Goal: Task Accomplishment & Management: Complete application form

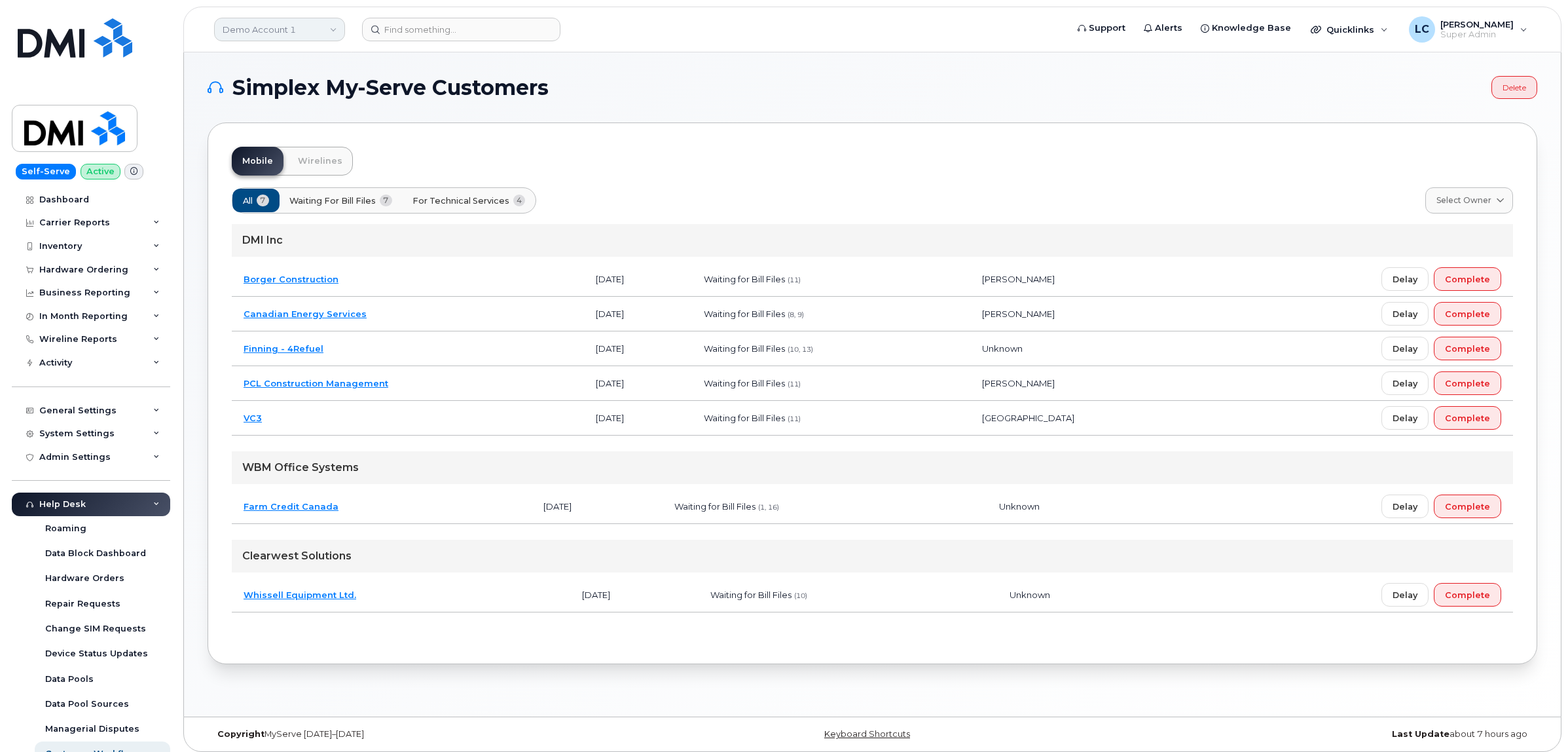
click at [308, 18] on link "Demo Account 1" at bounding box center [279, 29] width 131 height 23
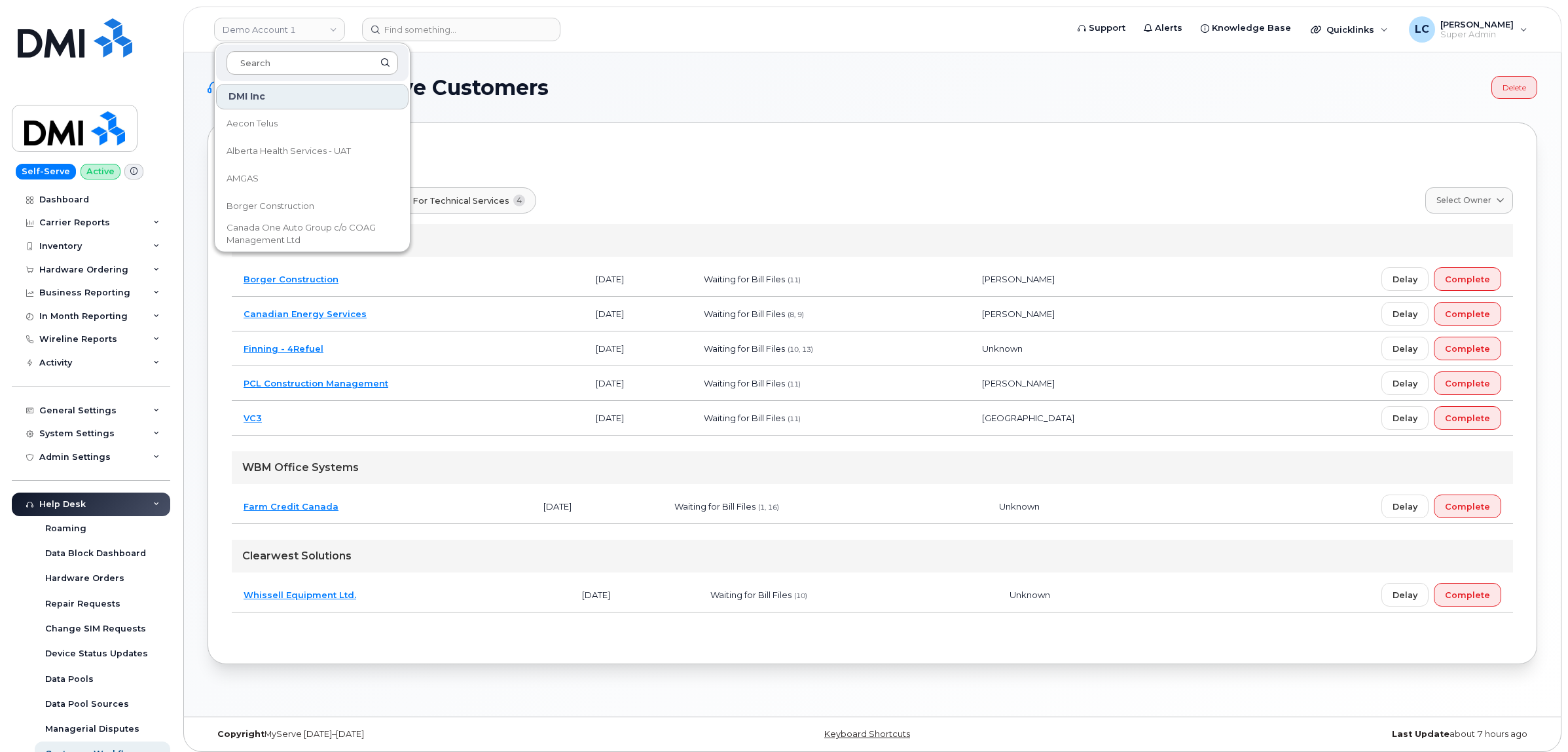
click at [306, 69] on input at bounding box center [312, 62] width 171 height 23
type input "Farm"
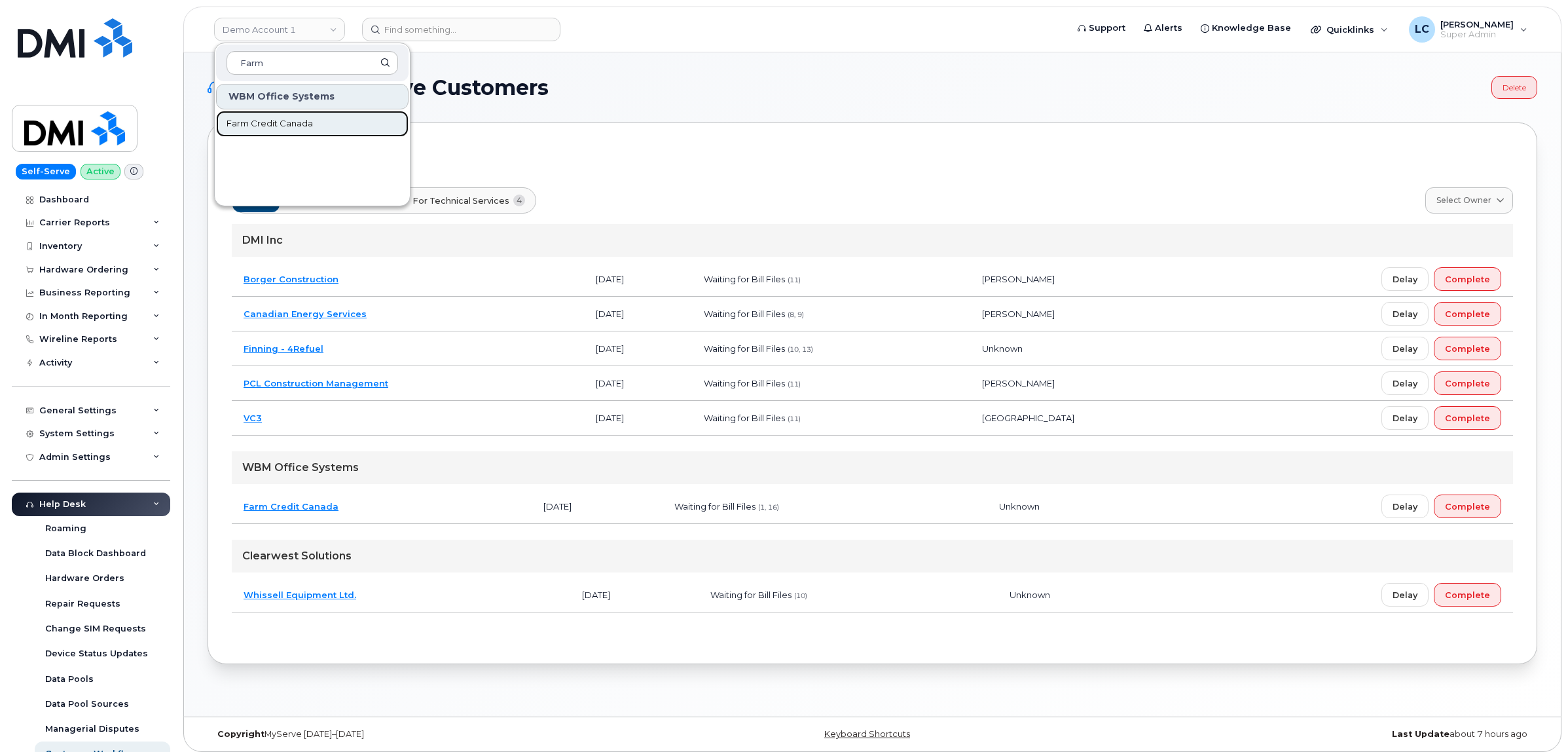
click at [330, 116] on link "Farm Credit Canada" at bounding box center [313, 124] width 192 height 26
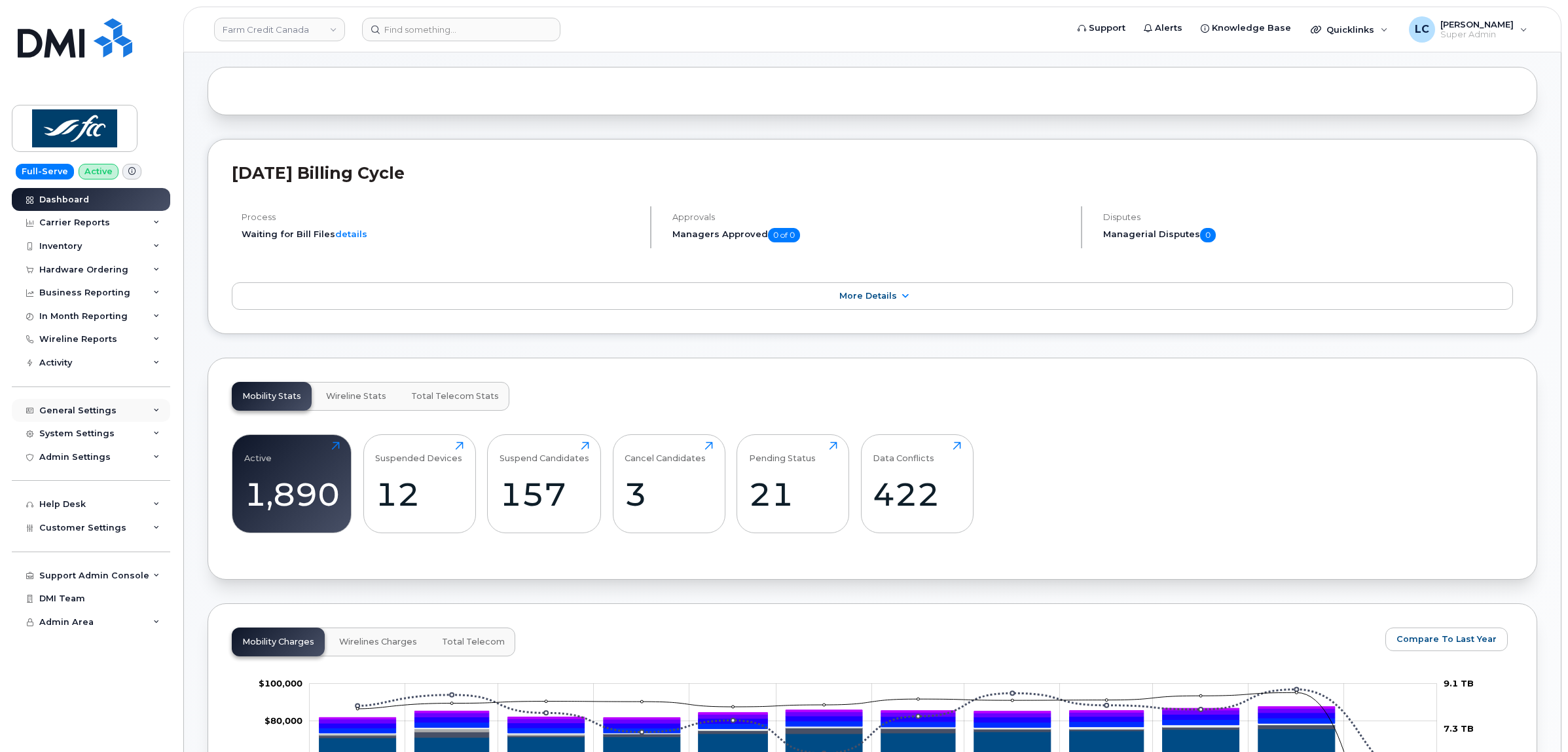
scroll to position [81, 0]
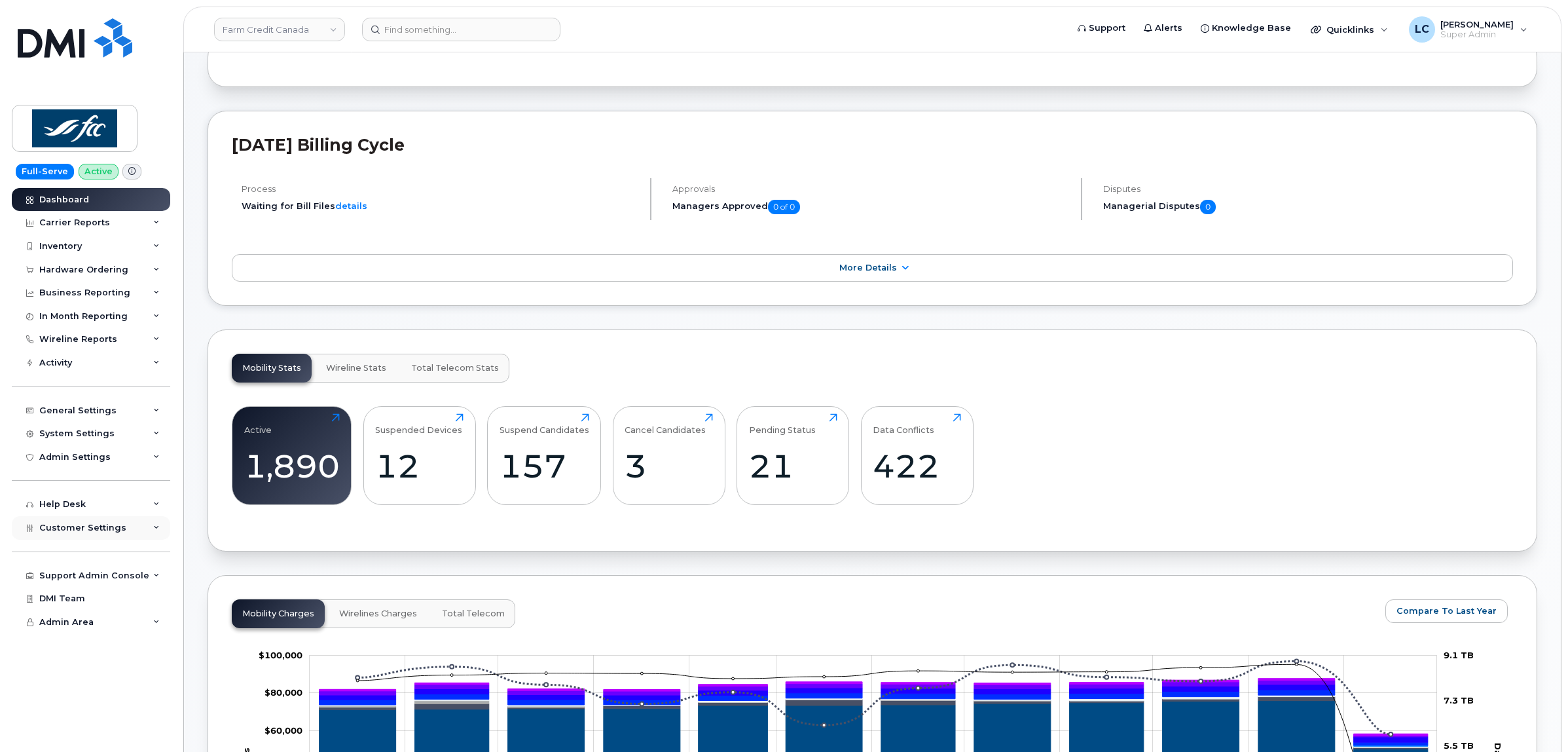
click at [113, 525] on span "Customer Settings" at bounding box center [82, 527] width 87 height 10
click at [80, 560] on link "General" at bounding box center [103, 551] width 136 height 25
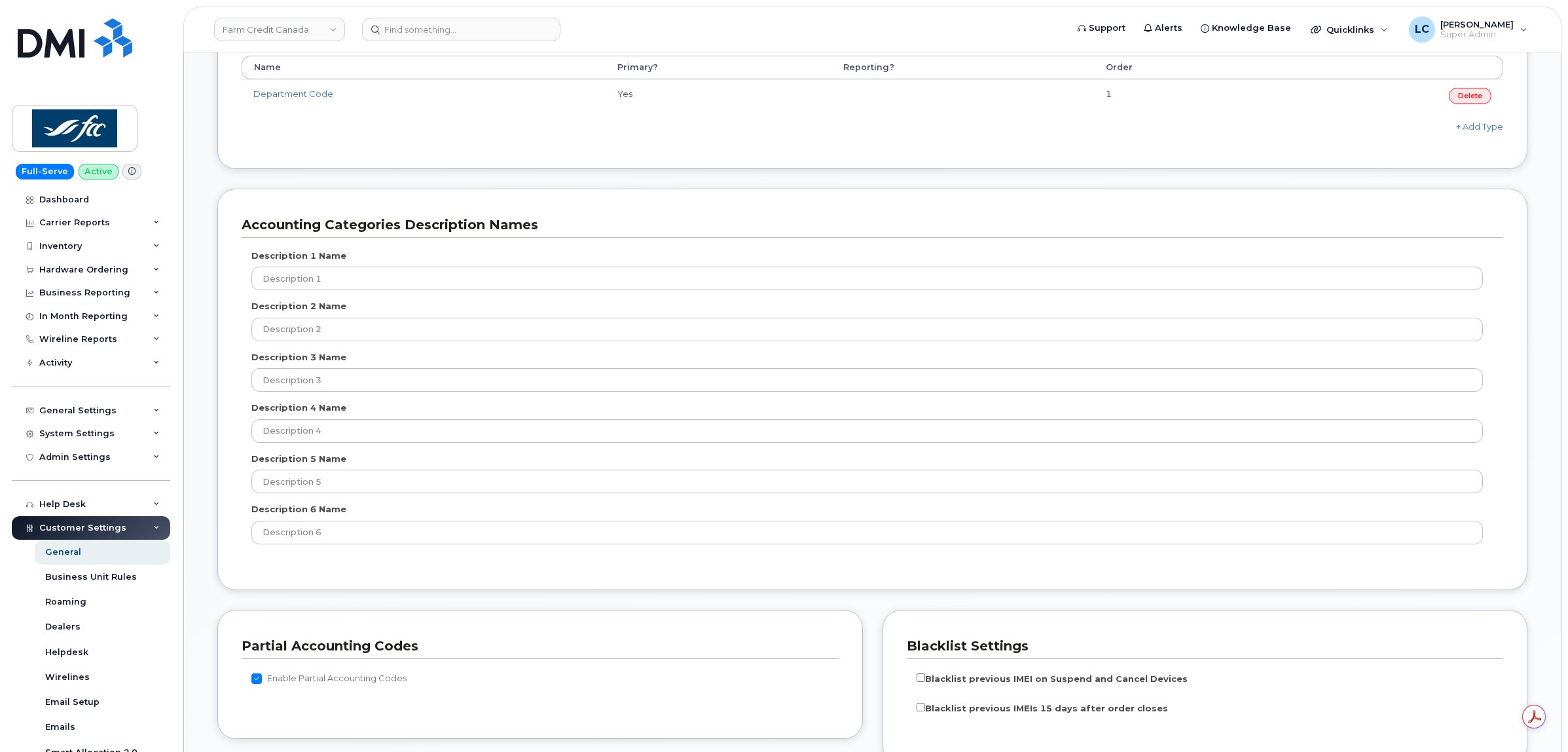
scroll to position [736, 0]
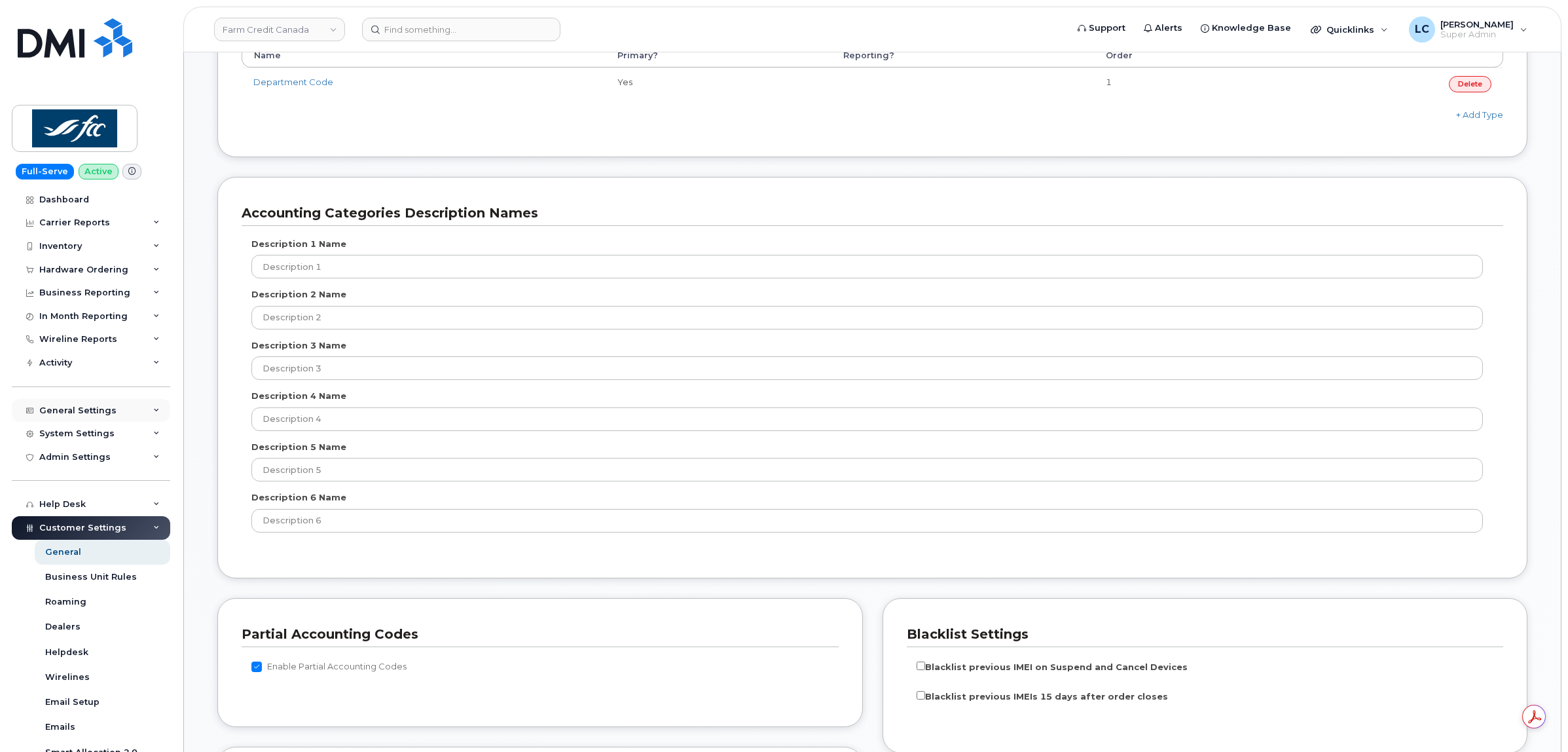
click at [116, 418] on div "General Settings" at bounding box center [91, 410] width 158 height 23
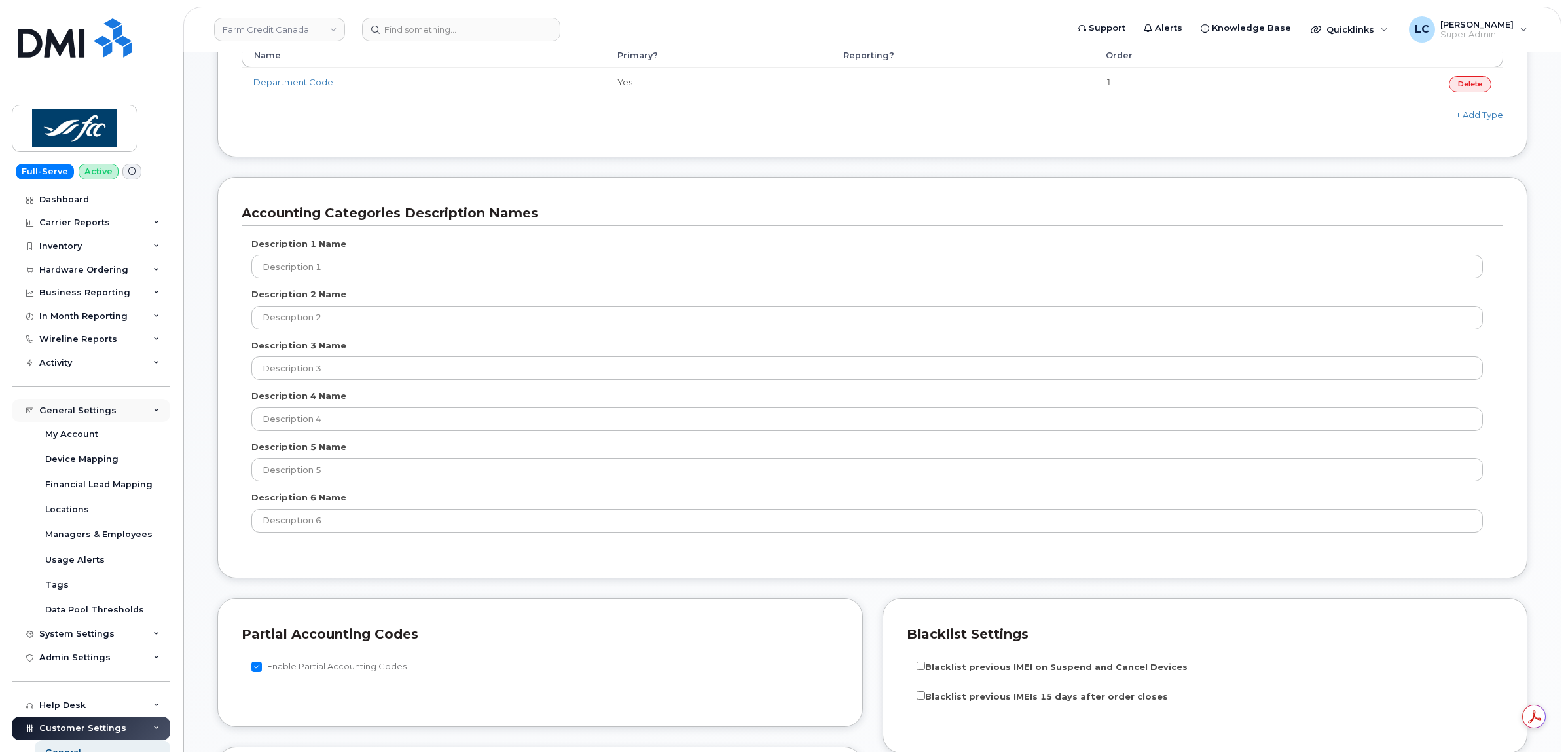
click at [128, 415] on div "General Settings" at bounding box center [91, 410] width 158 height 23
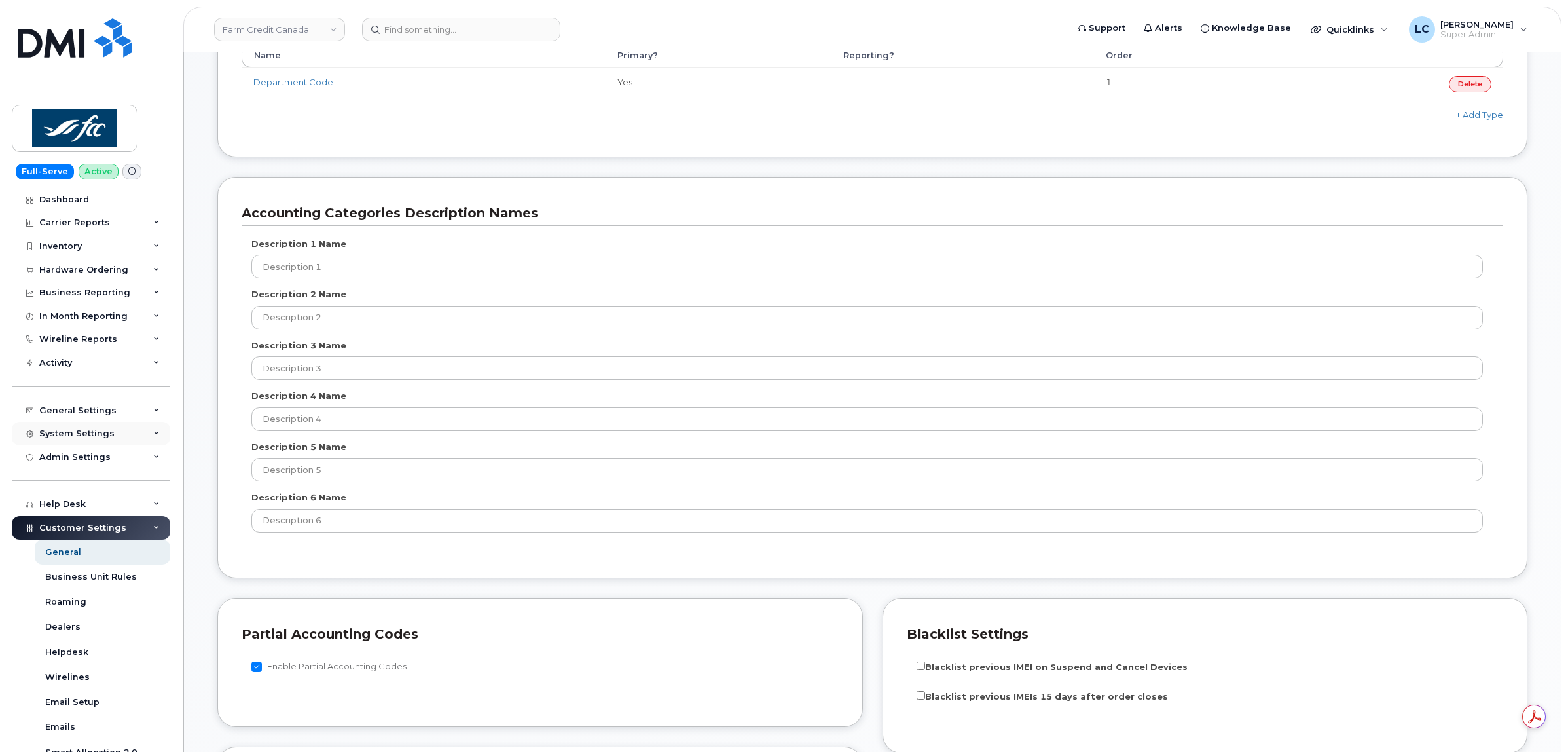
click at [121, 436] on div "System Settings" at bounding box center [91, 433] width 158 height 23
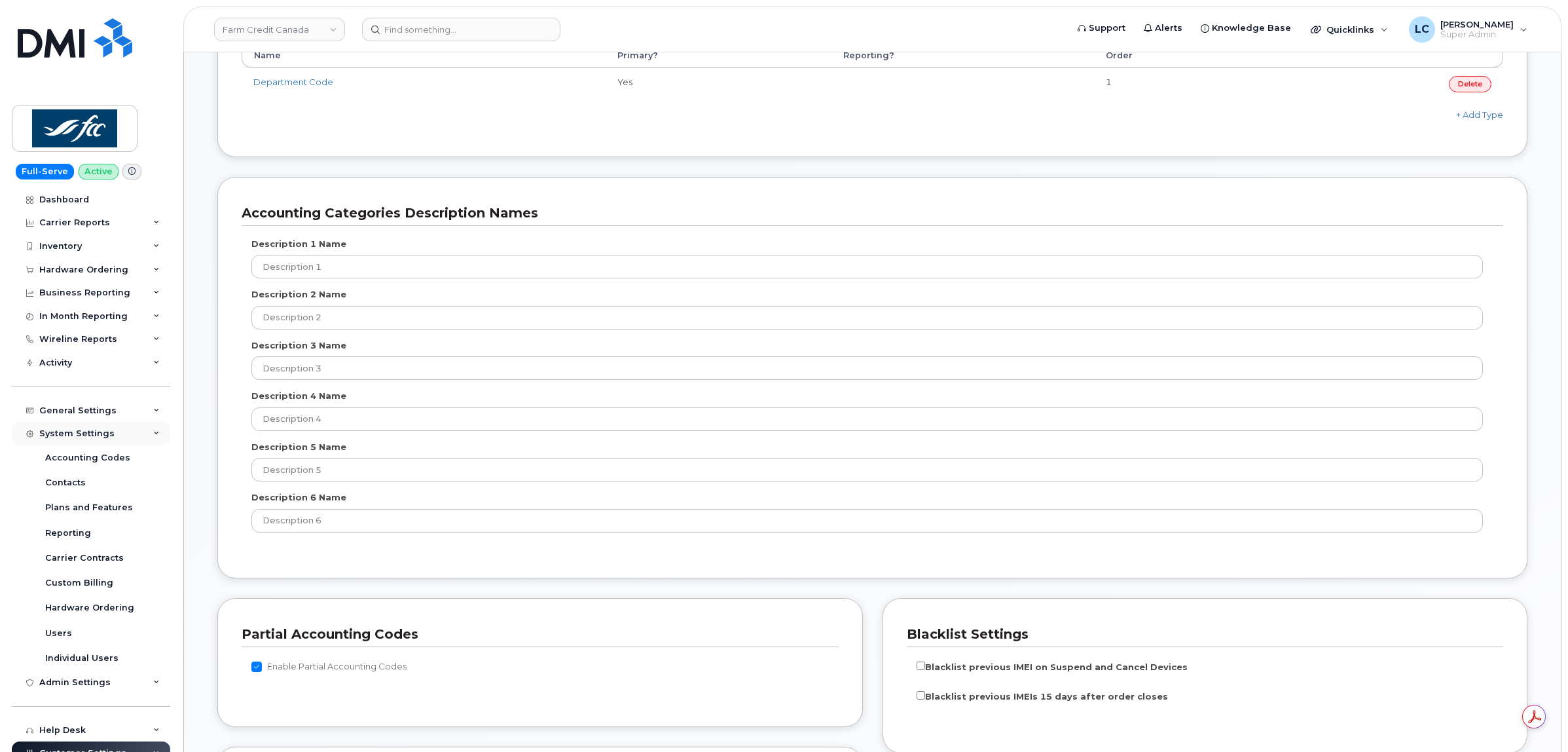
click at [121, 437] on div "System Settings" at bounding box center [91, 433] width 158 height 23
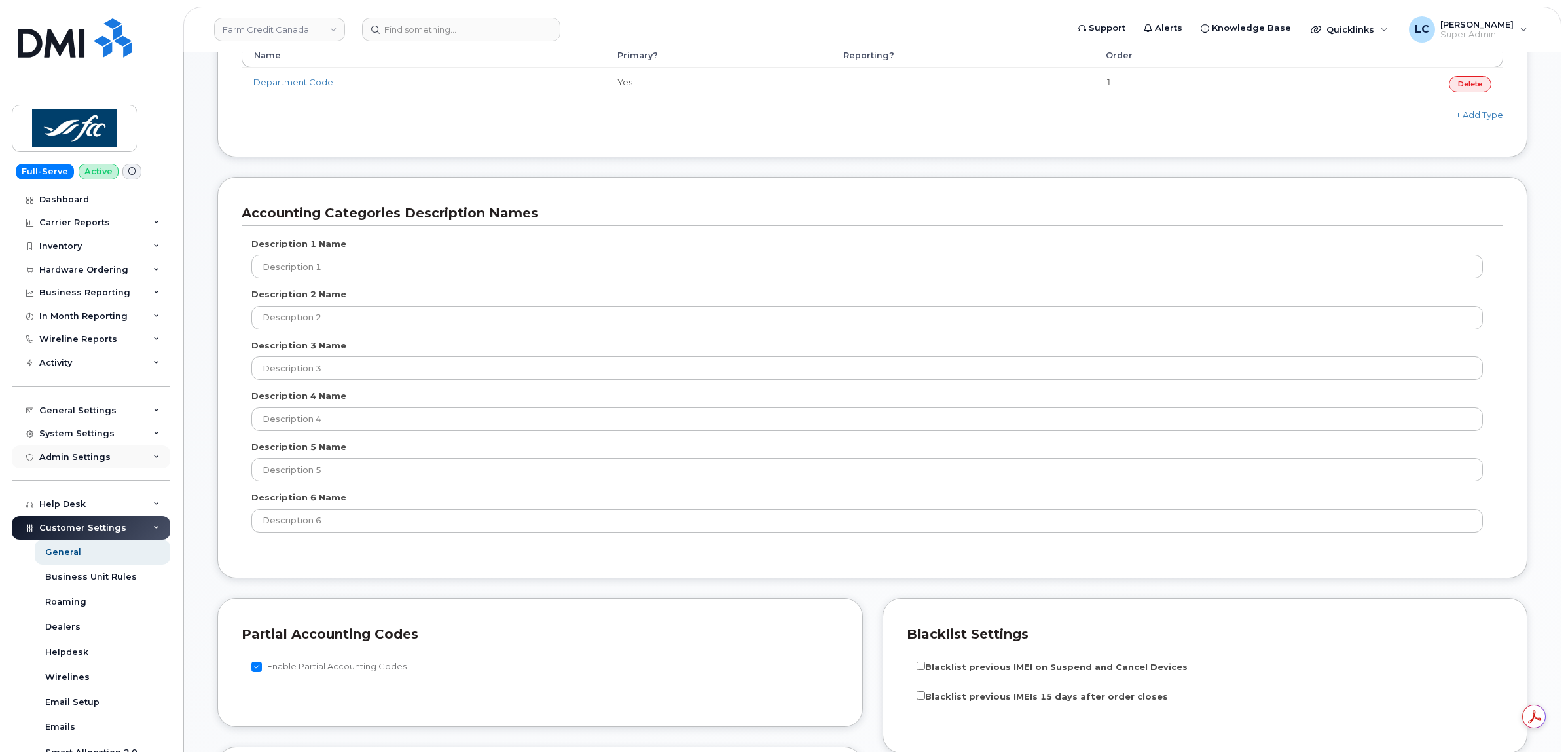
click at [117, 460] on div "Admin Settings" at bounding box center [91, 456] width 158 height 23
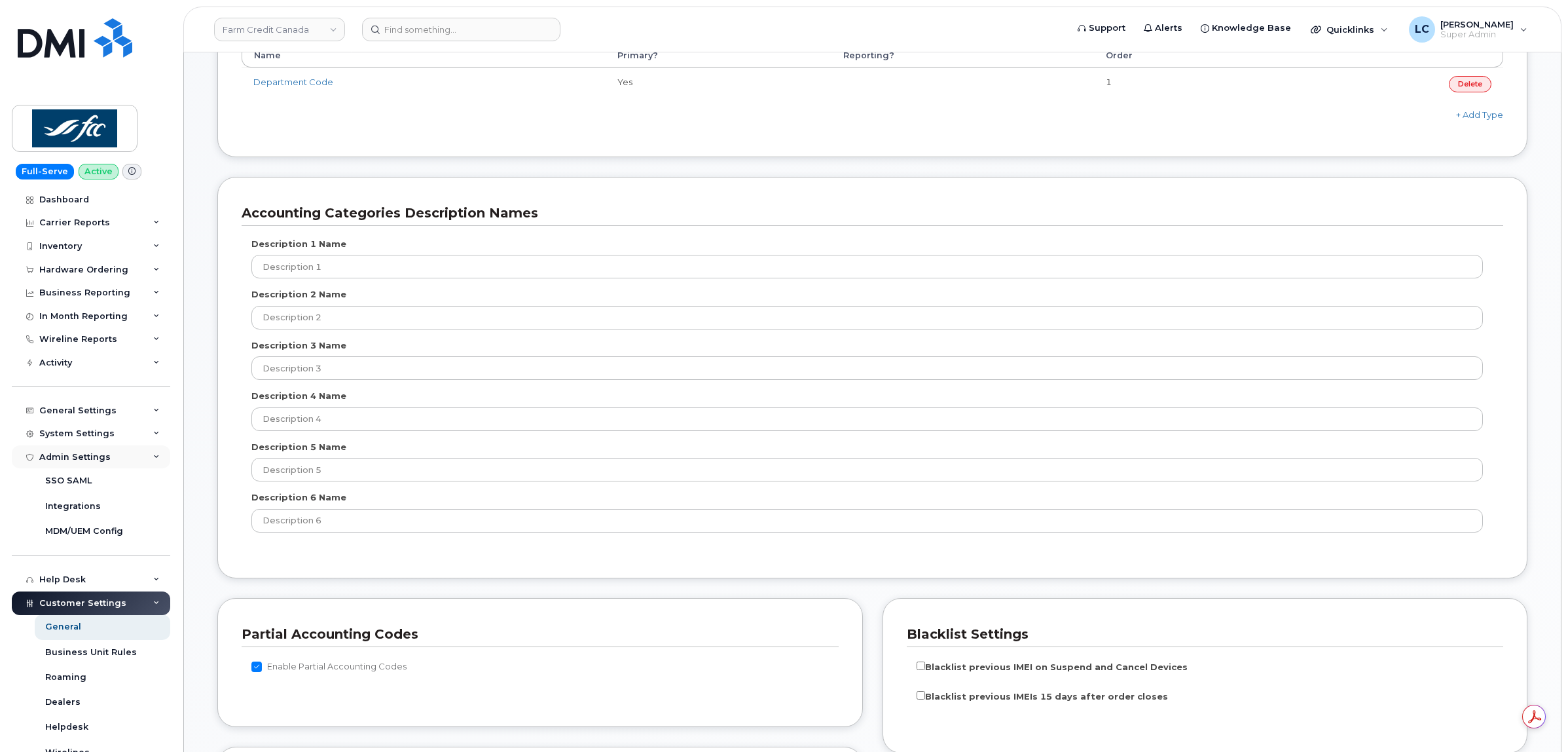
click at [117, 460] on div "Admin Settings" at bounding box center [91, 456] width 158 height 23
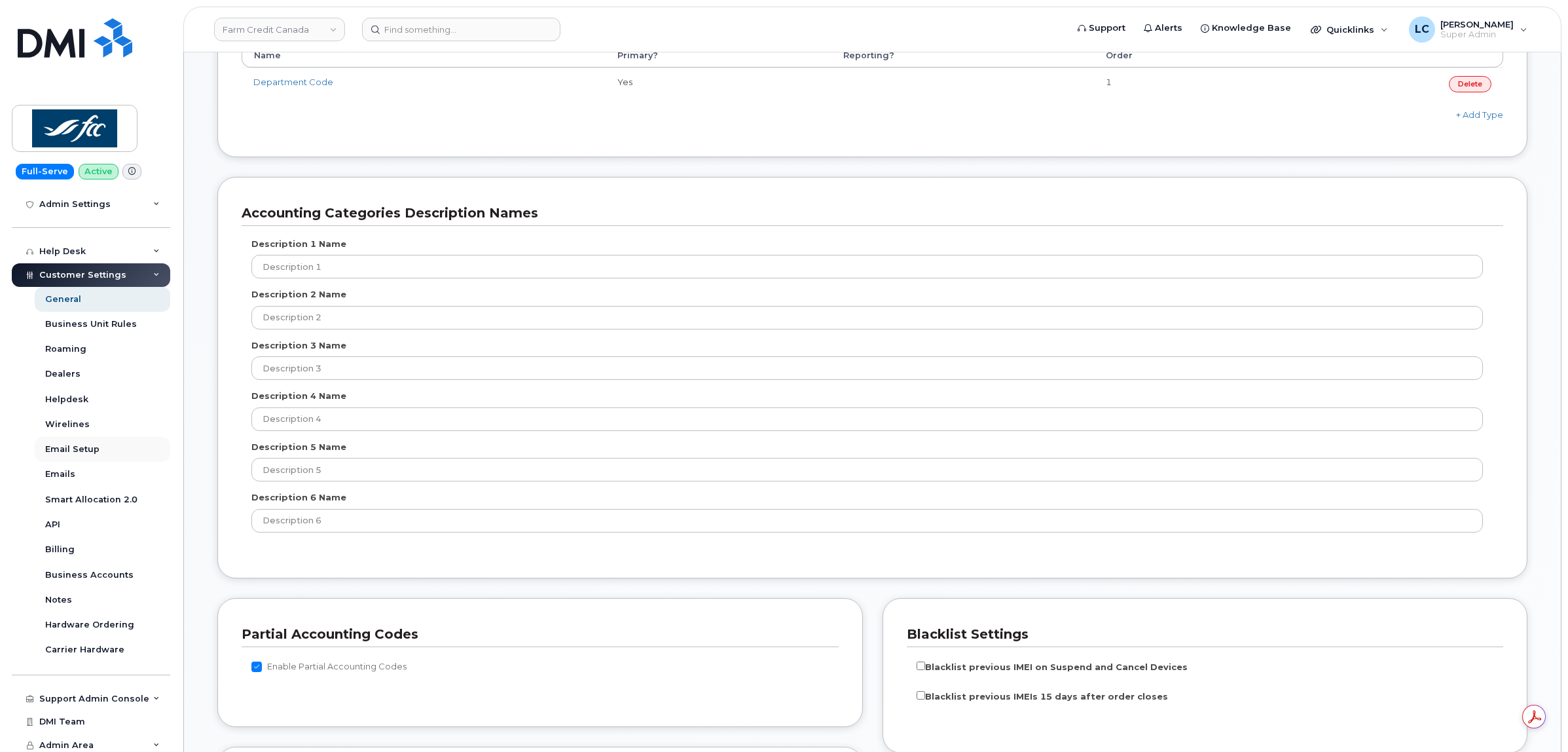
scroll to position [263, 0]
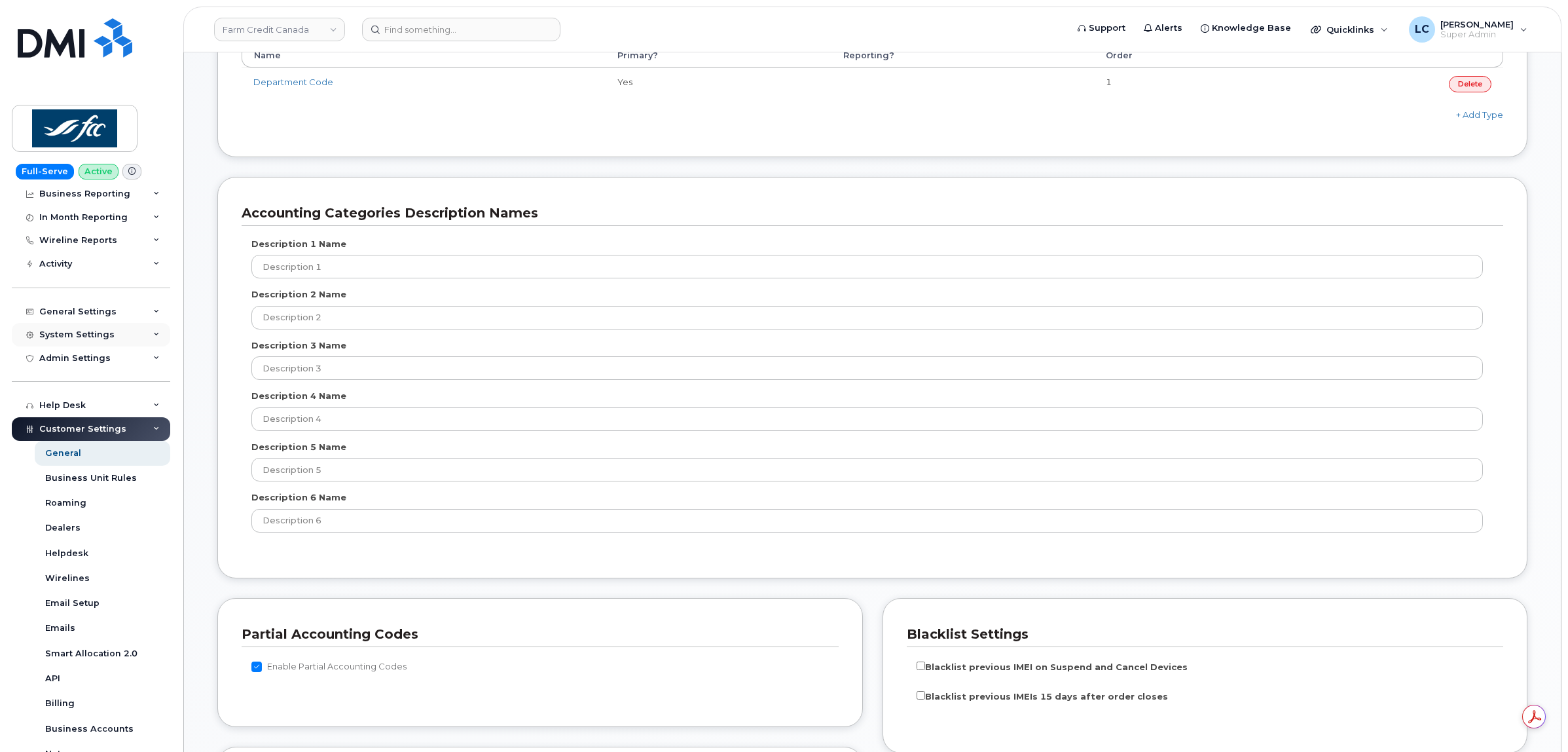
click at [124, 338] on div "System Settings" at bounding box center [91, 334] width 158 height 23
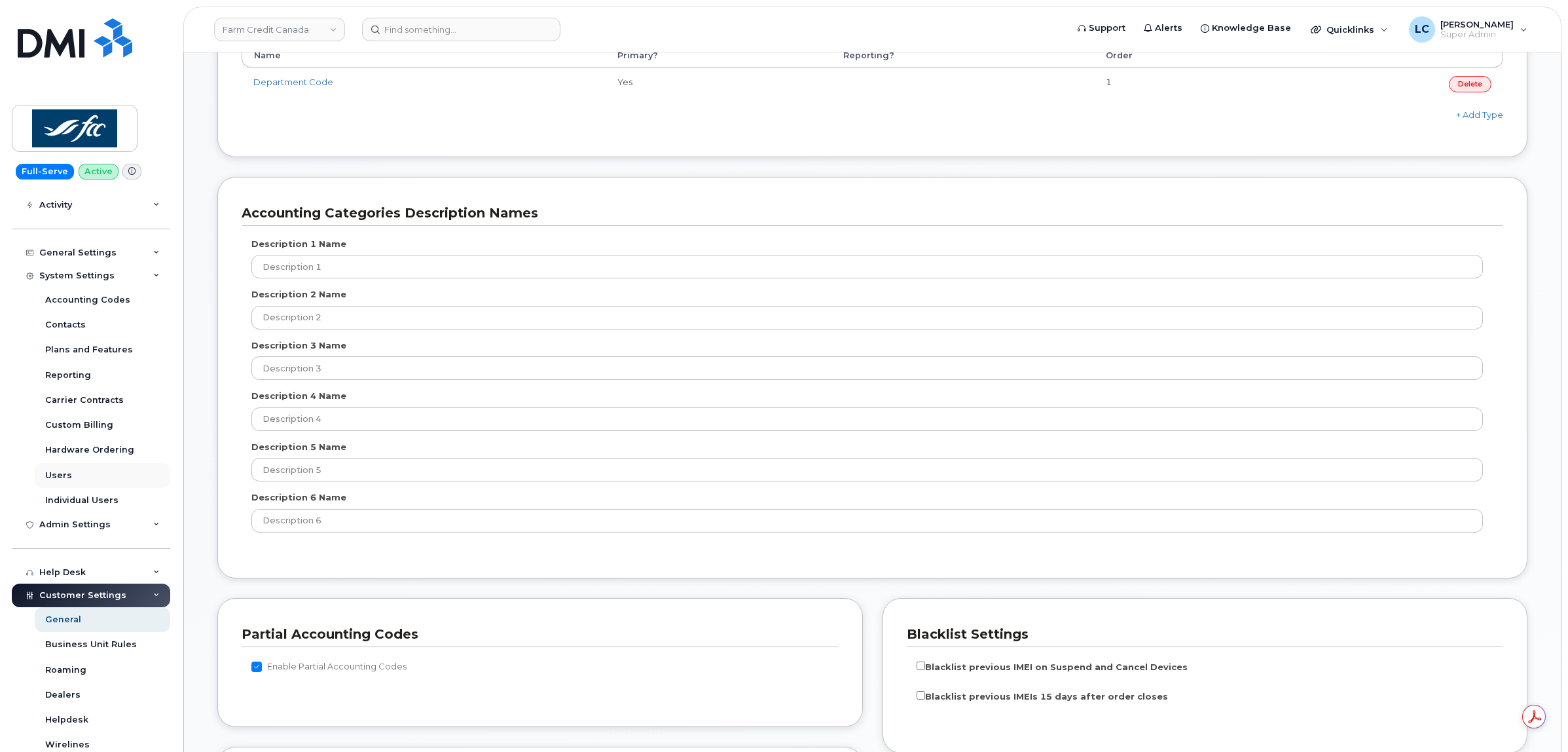
scroll to position [180, 0]
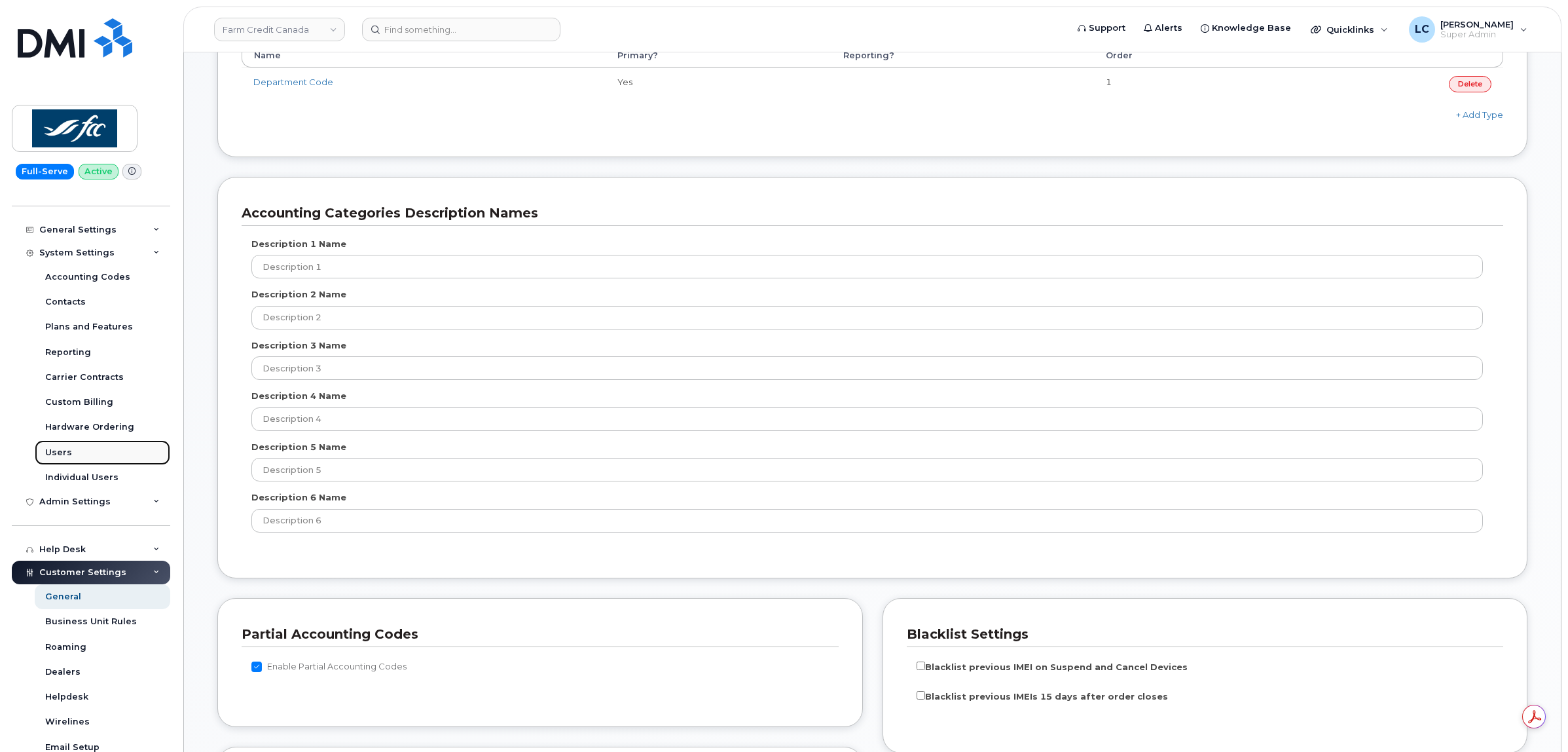
click at [78, 452] on link "Users" at bounding box center [103, 452] width 136 height 25
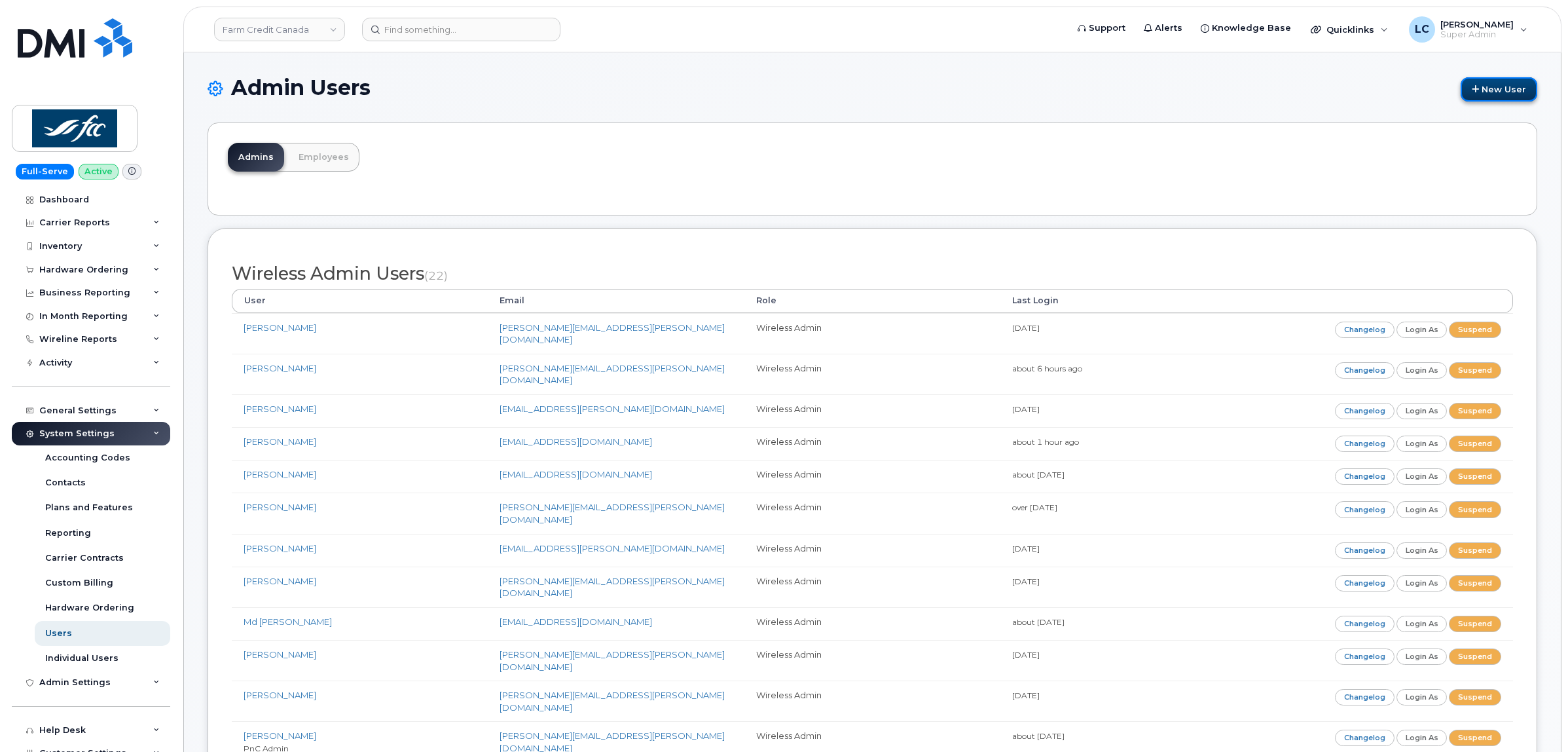
click at [1510, 89] on link "New User" at bounding box center [1499, 90] width 77 height 24
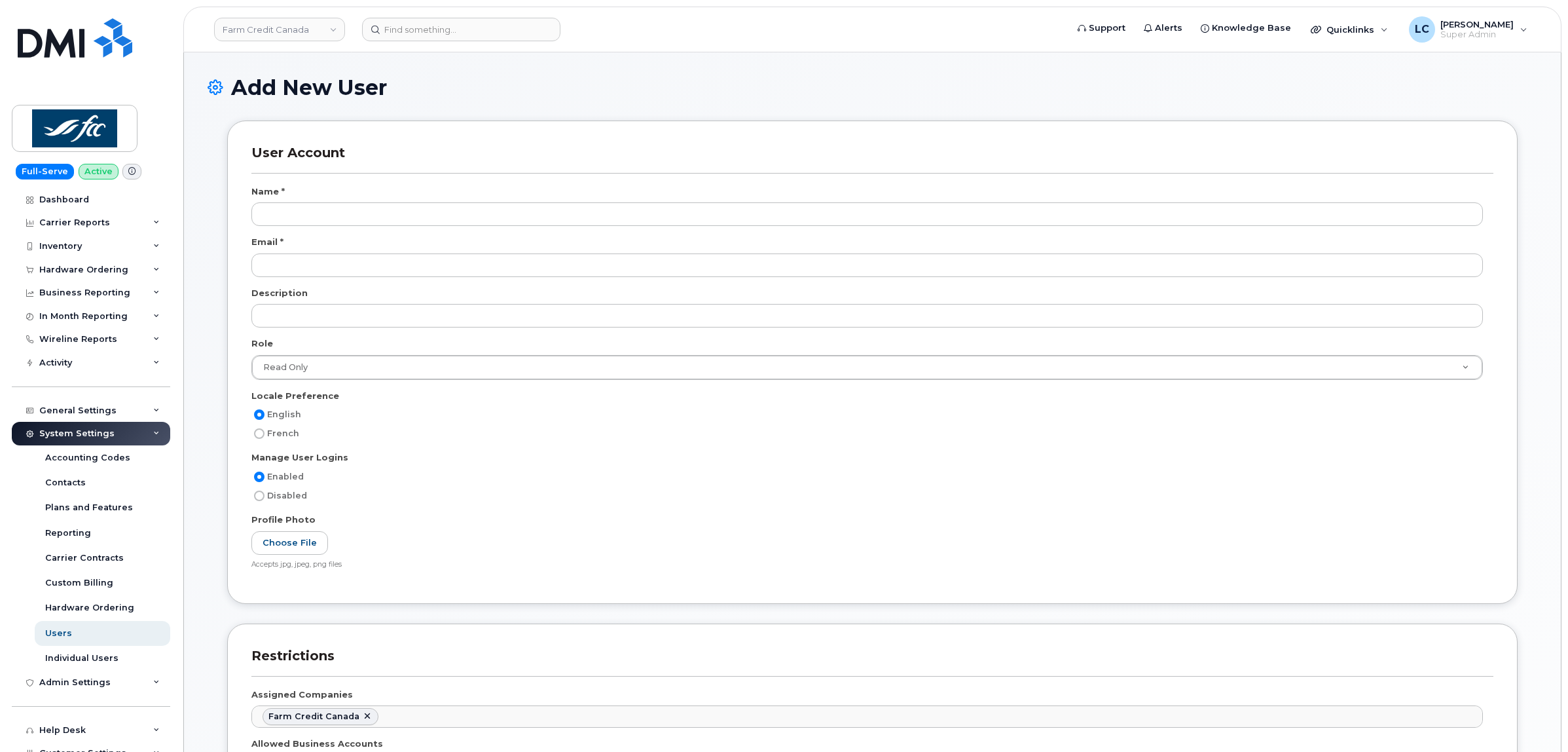
select select
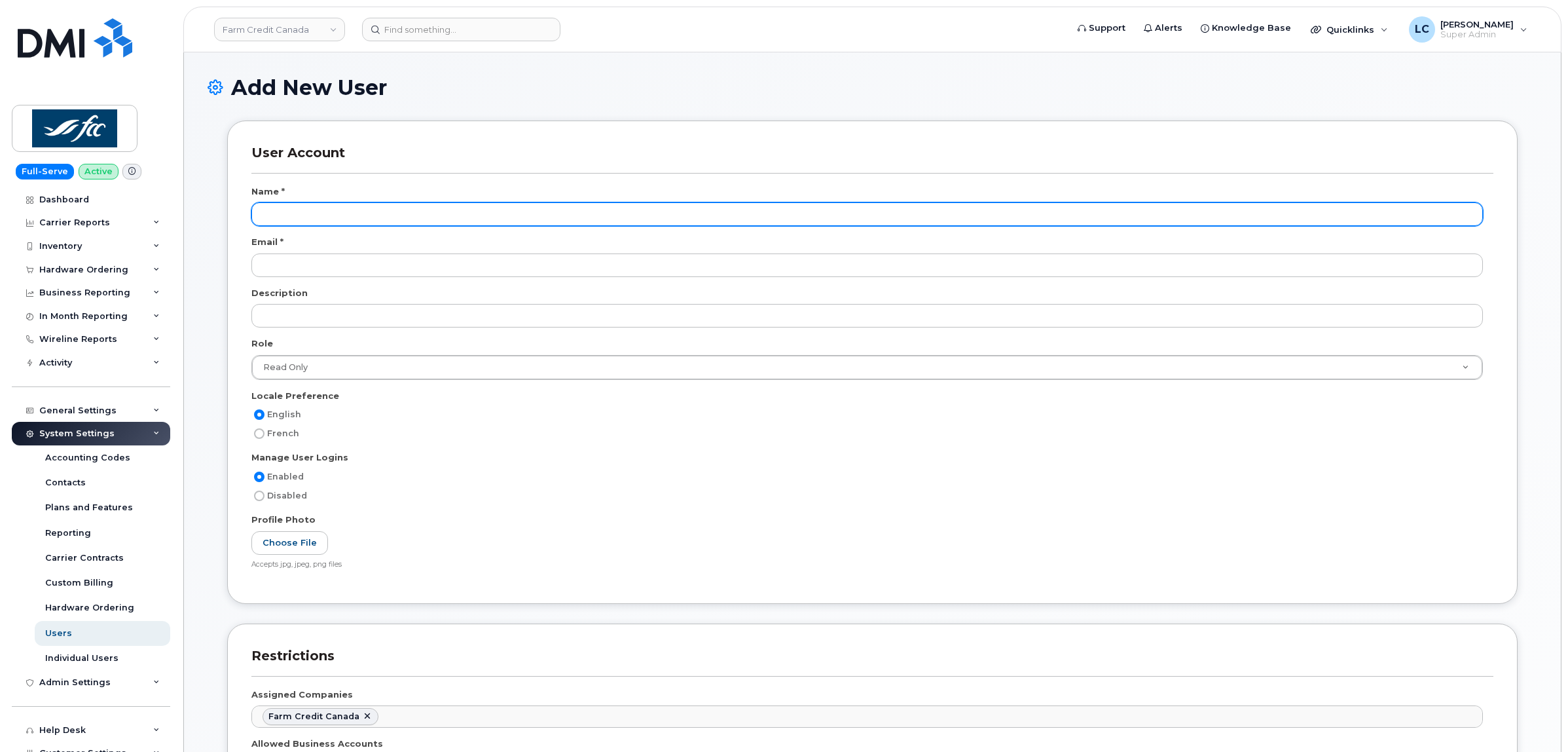
click at [411, 216] on input "text" at bounding box center [867, 214] width 1231 height 23
paste input "Crystal Nammachak"
type input "Crystal Nammachak"
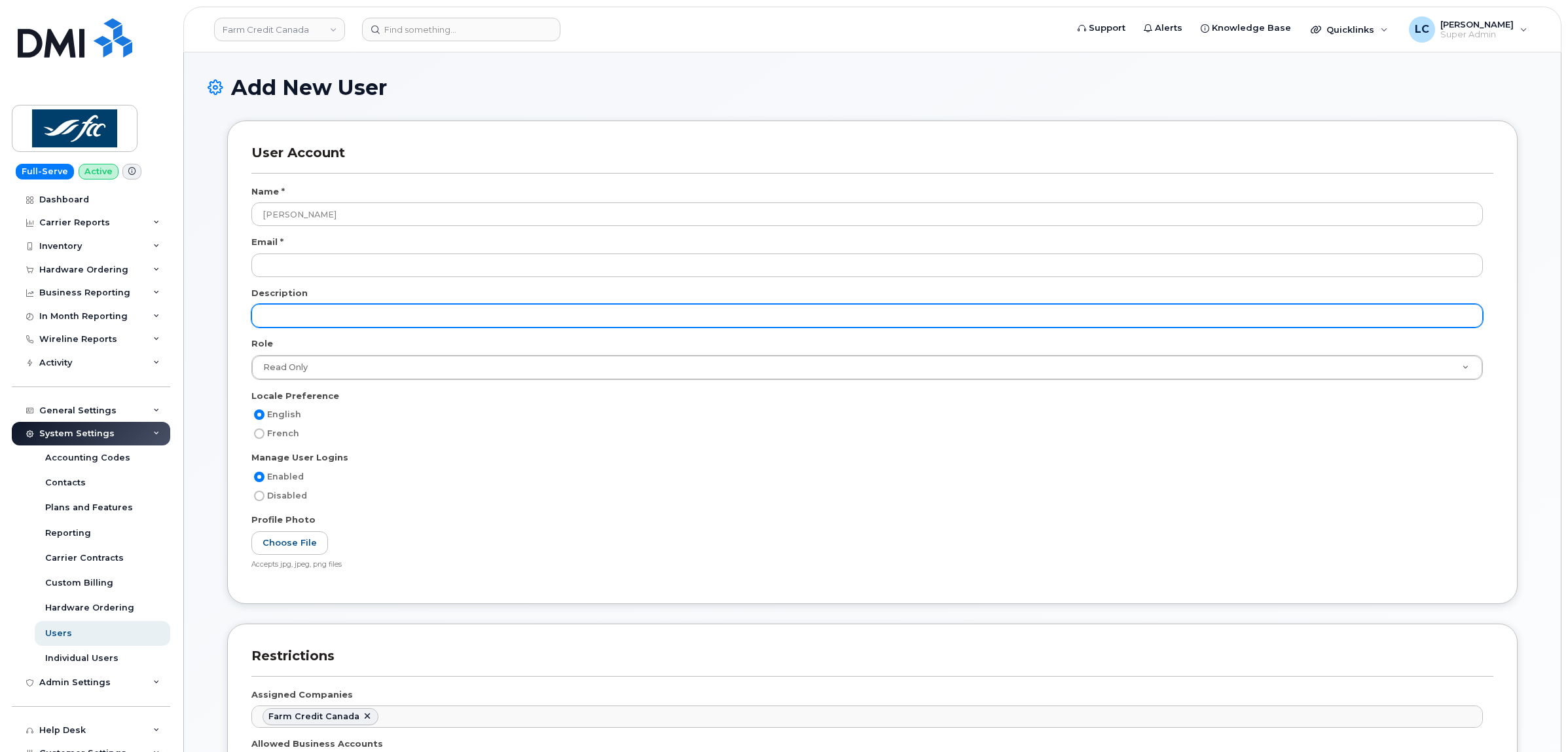
click at [351, 315] on input "text" at bounding box center [867, 314] width 1231 height 23
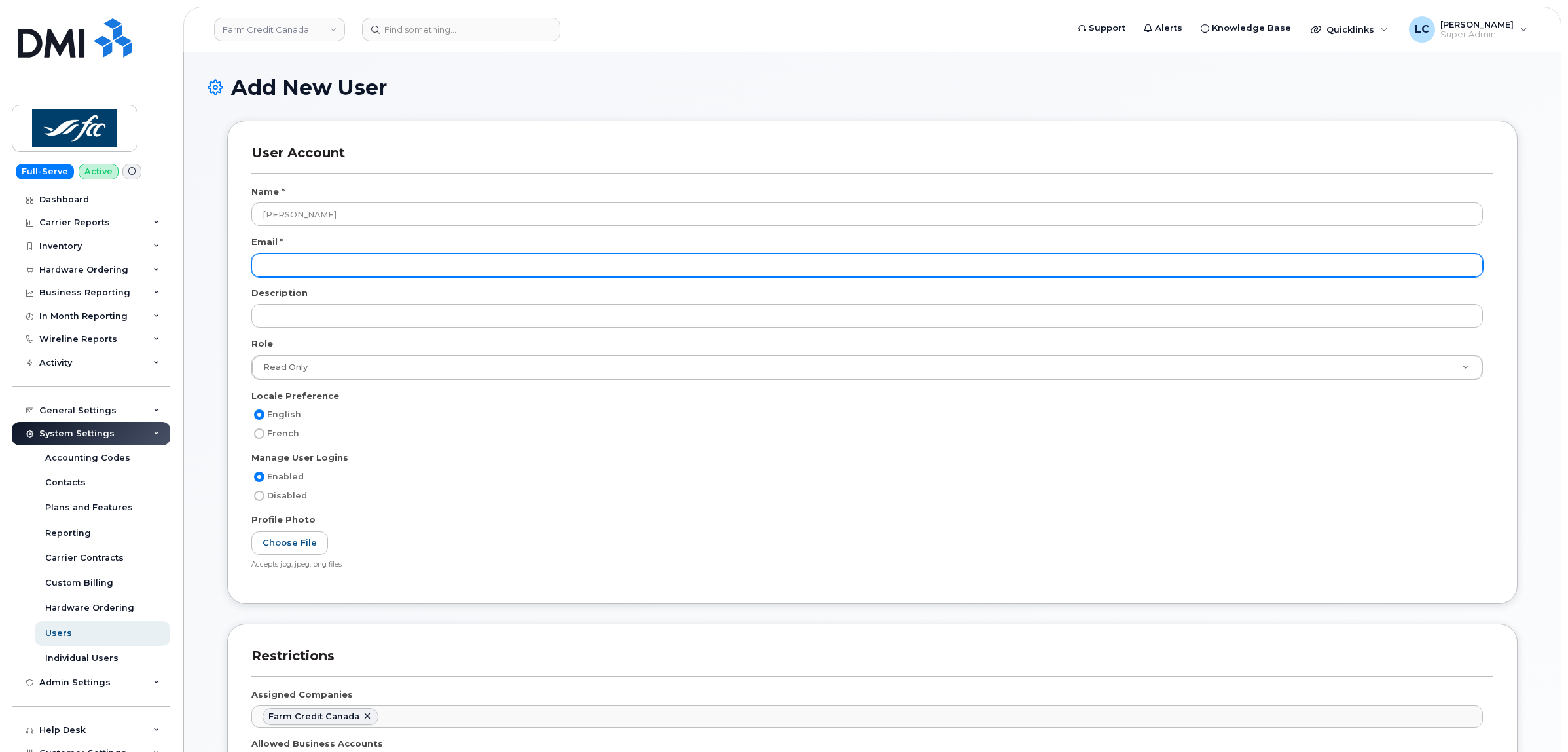
click at [364, 267] on input "email" at bounding box center [867, 265] width 1231 height 23
paste input "crystal.nammachak@fcc-fac.ca"
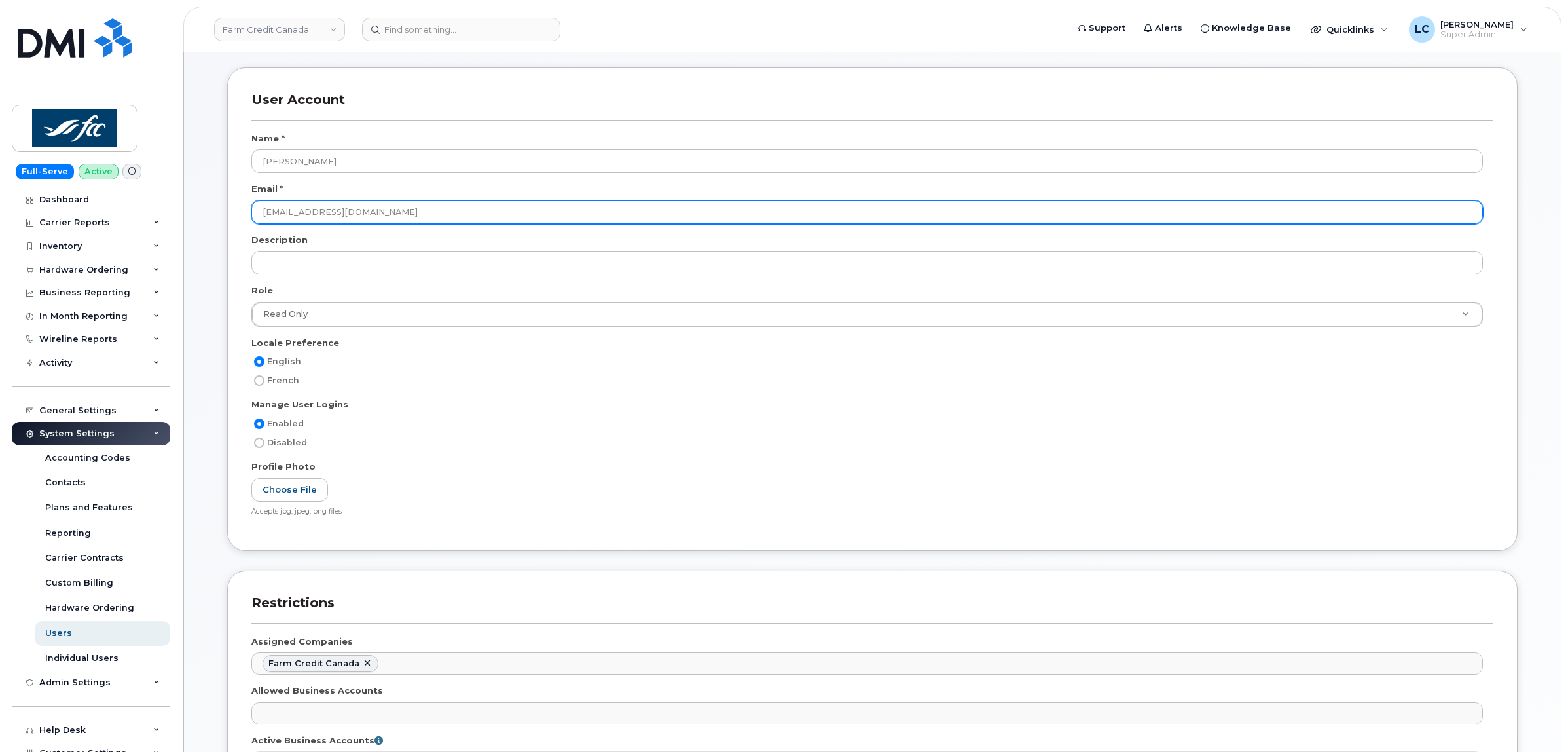
scroll to position [81, 0]
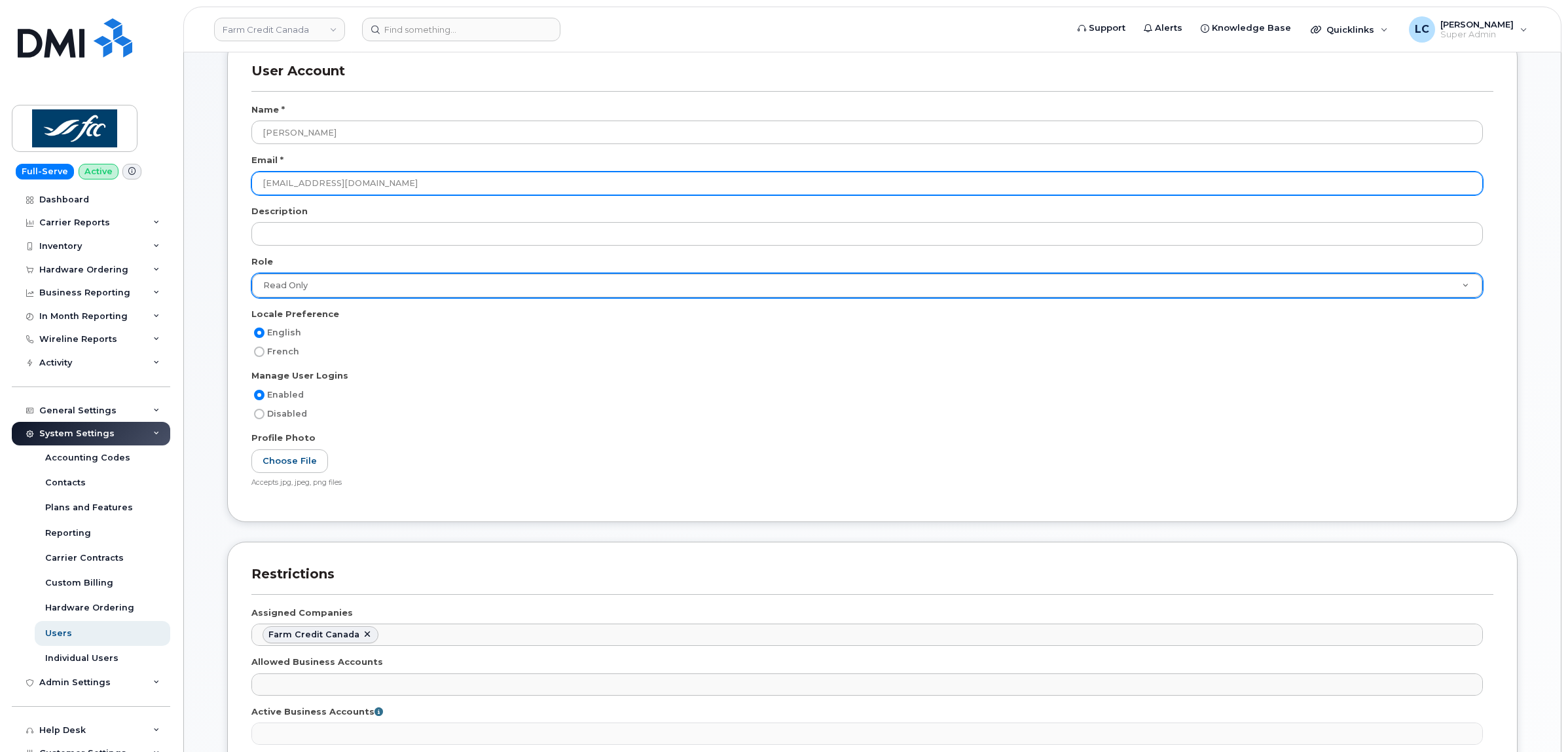
type input "crystal.nammachak@fcc-fac.ca"
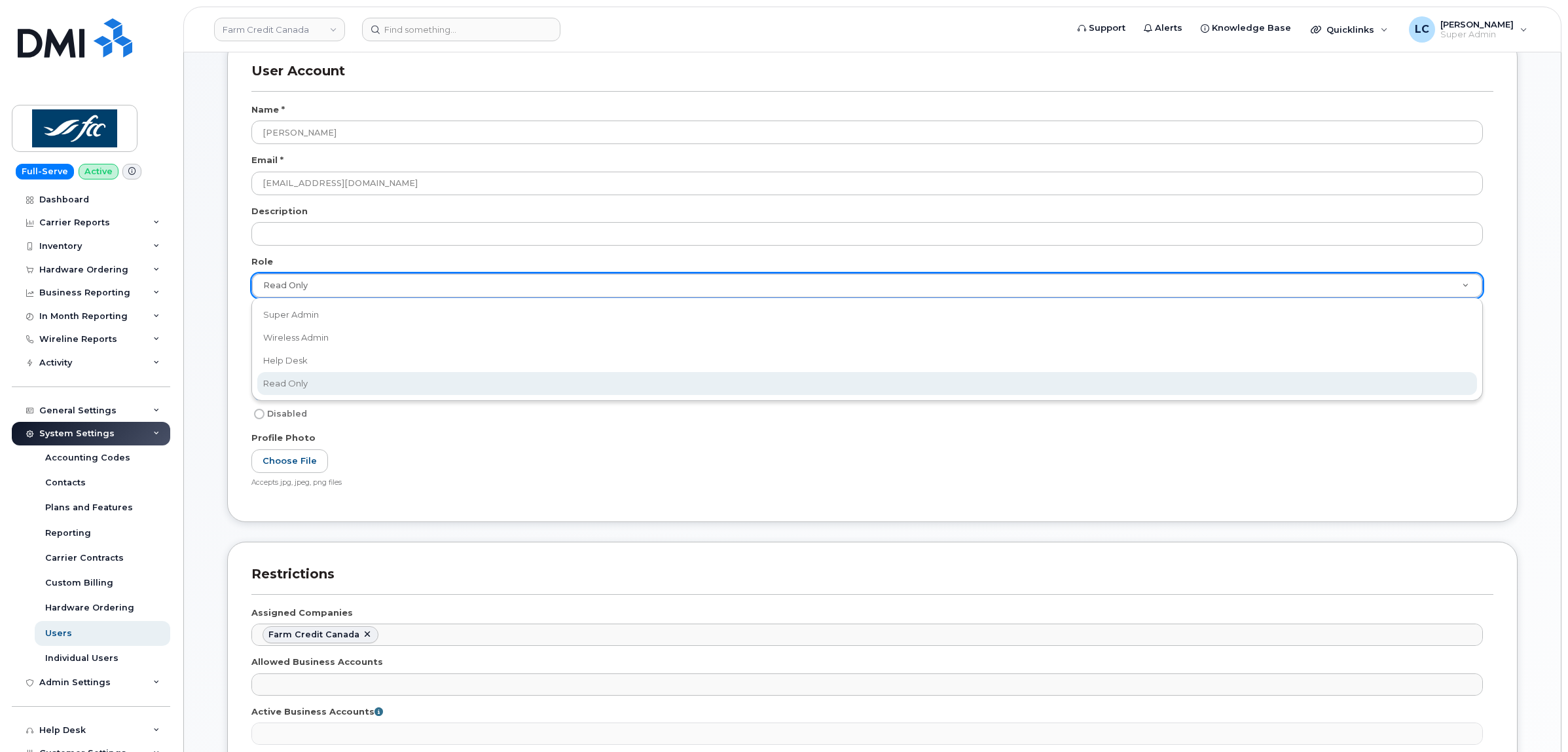
scroll to position [0, 4]
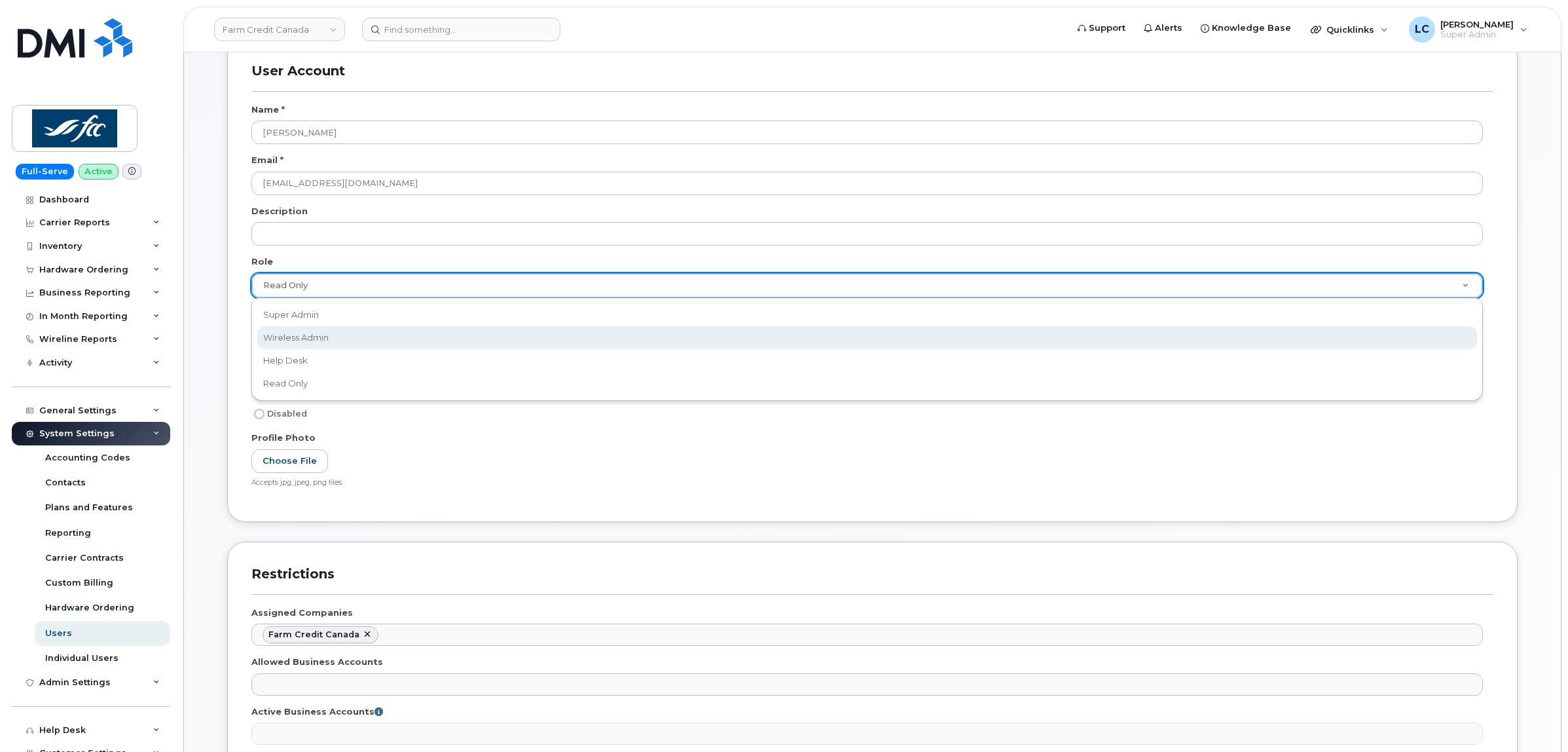
select select "wireless_admin"
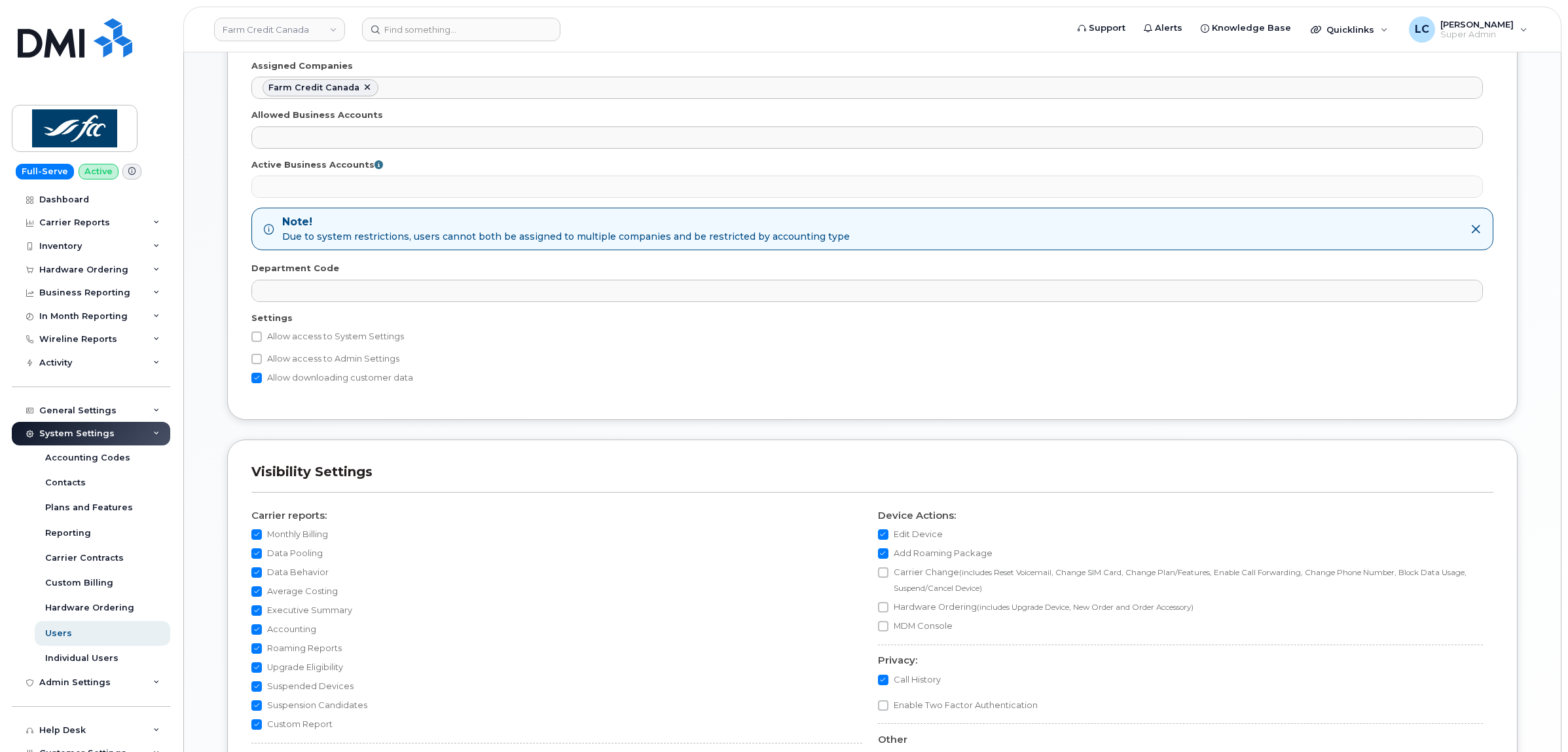
scroll to position [655, 0]
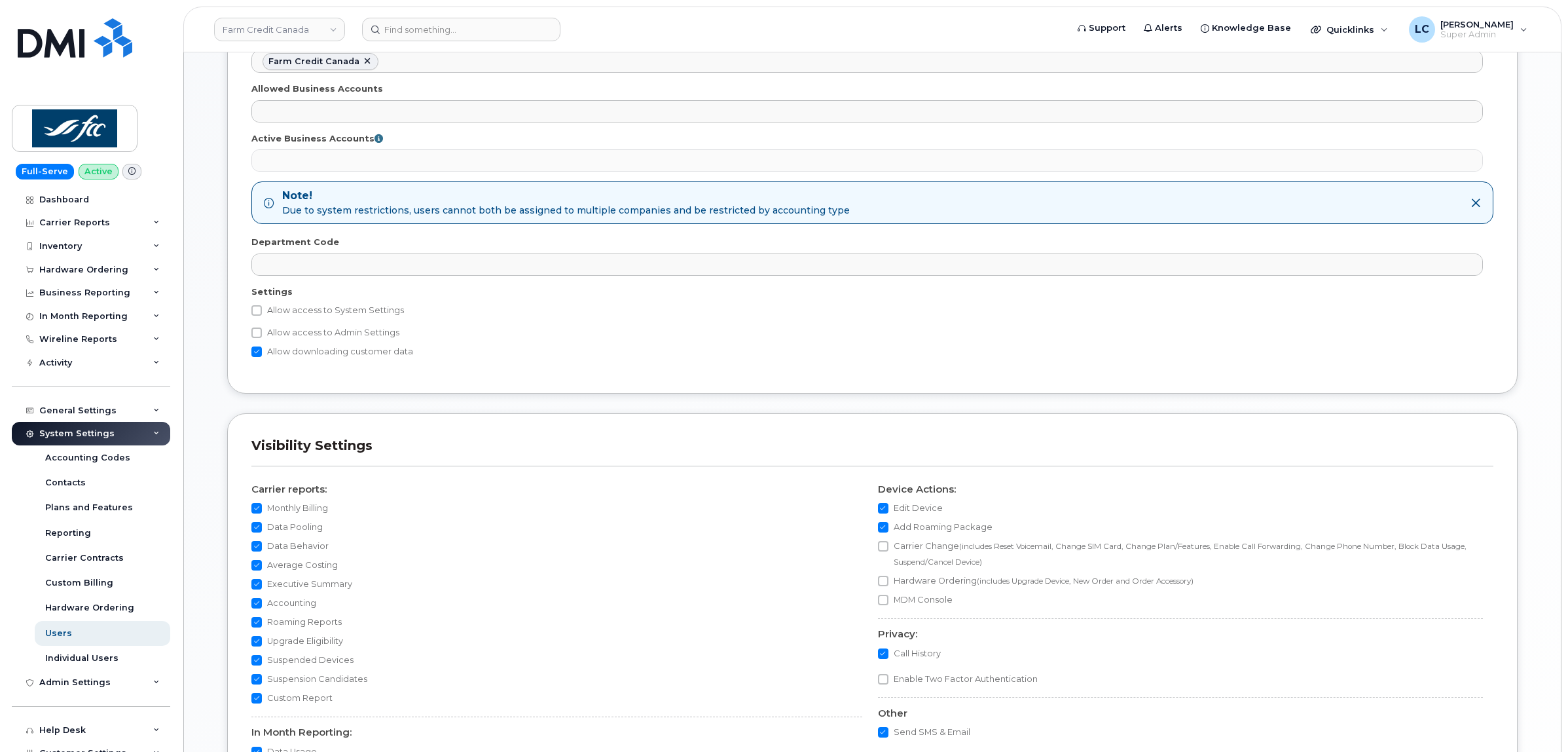
click at [376, 336] on label "Allow access to Admin Settings" at bounding box center [326, 332] width 148 height 16
click at [262, 336] on input "Allow access to Admin Settings" at bounding box center [256, 332] width 10 height 10
checkbox input "true"
click at [378, 322] on div "Allow access to System Settings Contacts The following settings are only releva…" at bounding box center [872, 331] width 1242 height 57
click at [381, 318] on label "Allow access to System Settings" at bounding box center [327, 310] width 153 height 16
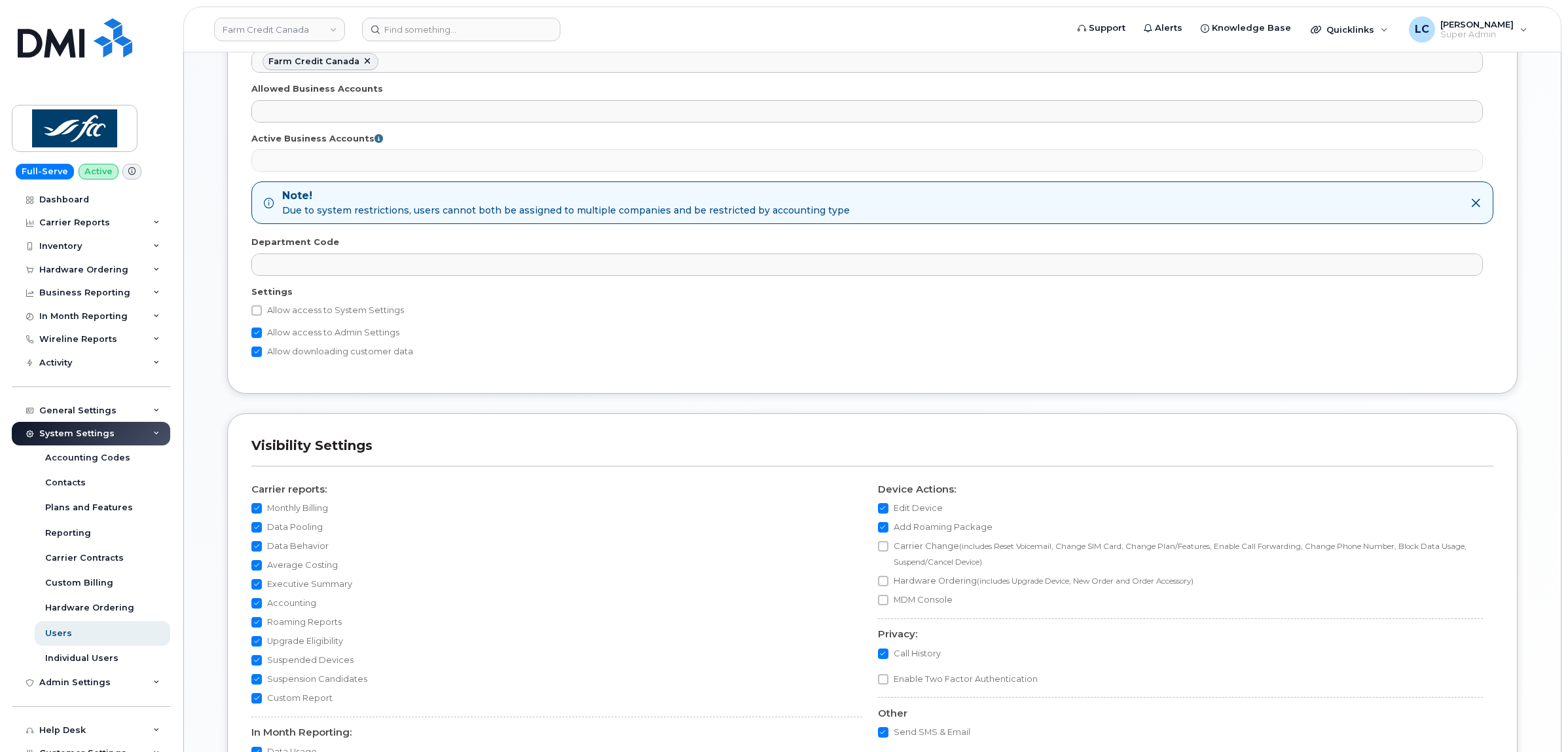
click at [262, 315] on input "Allow access to System Settings" at bounding box center [256, 310] width 10 height 10
checkbox input "true"
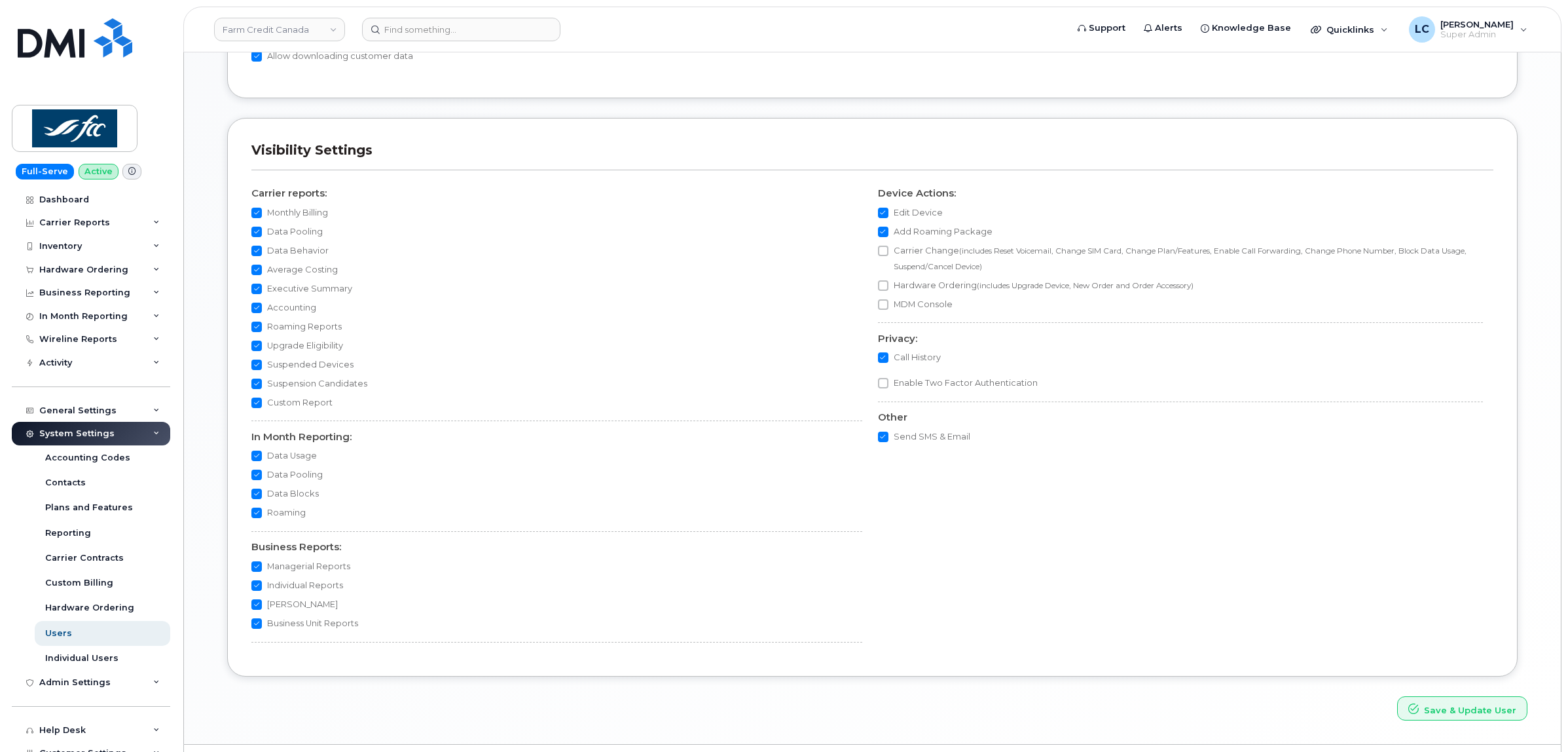
scroll to position [1053, 0]
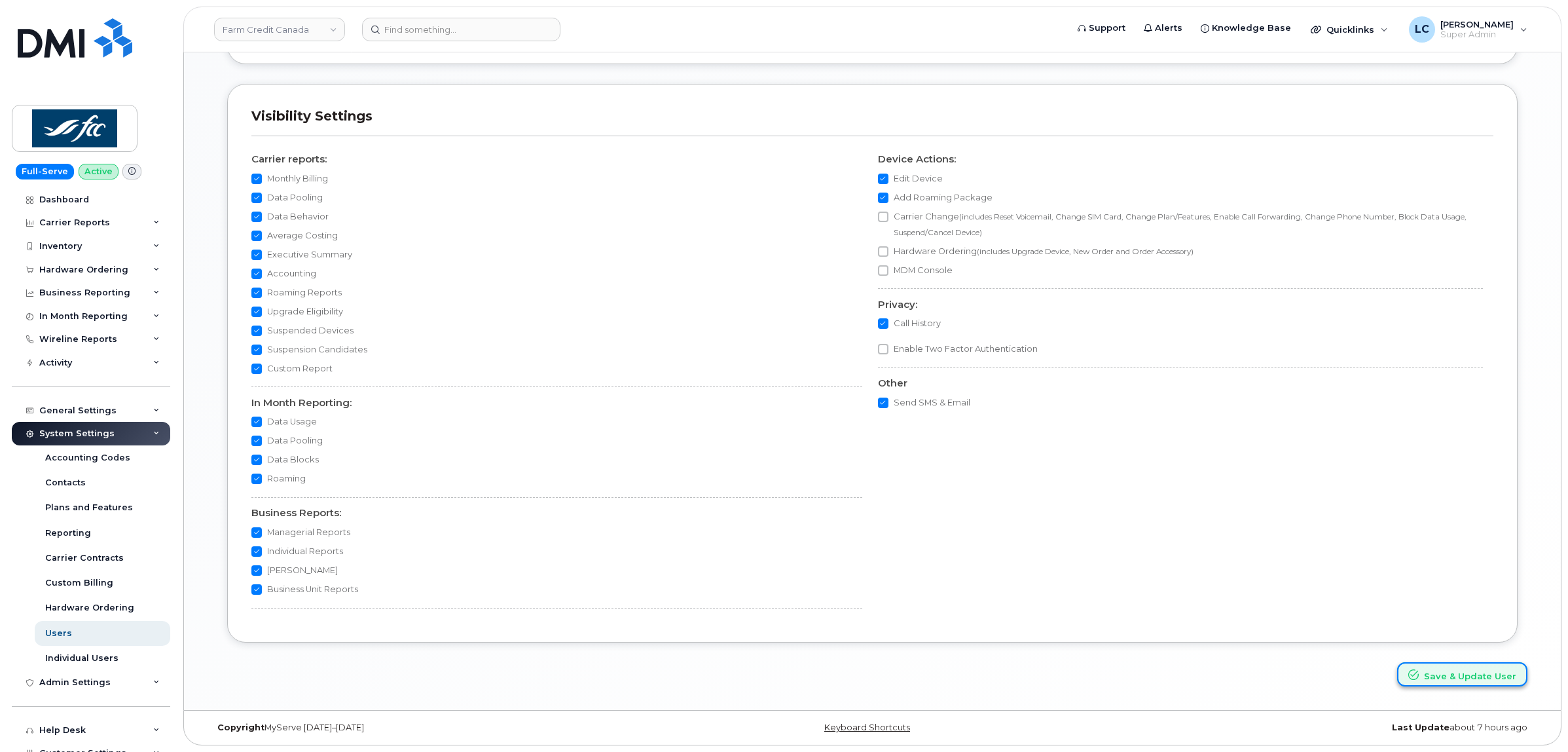
click at [1461, 679] on button "Save & Update User" at bounding box center [1463, 674] width 130 height 24
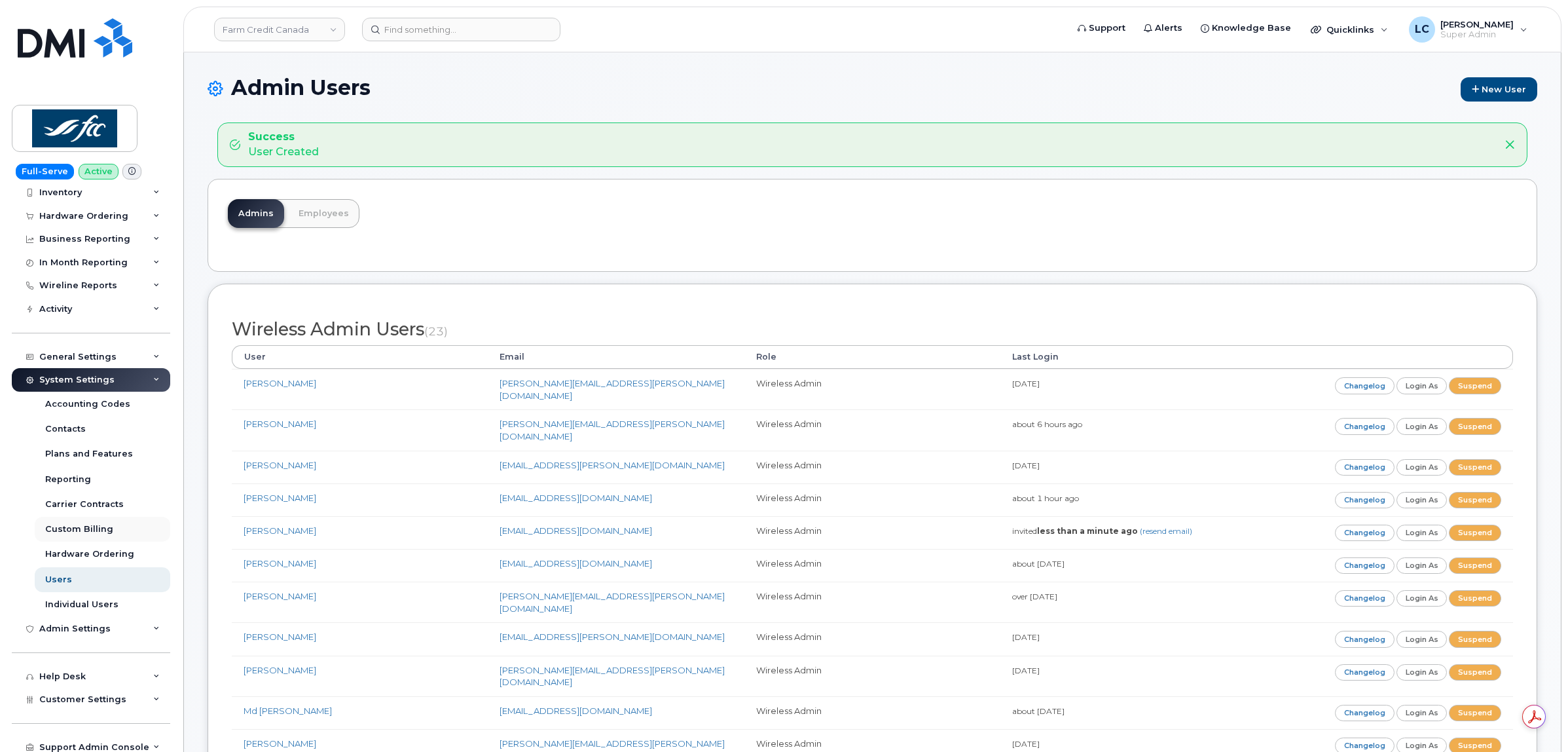
scroll to position [81, 0]
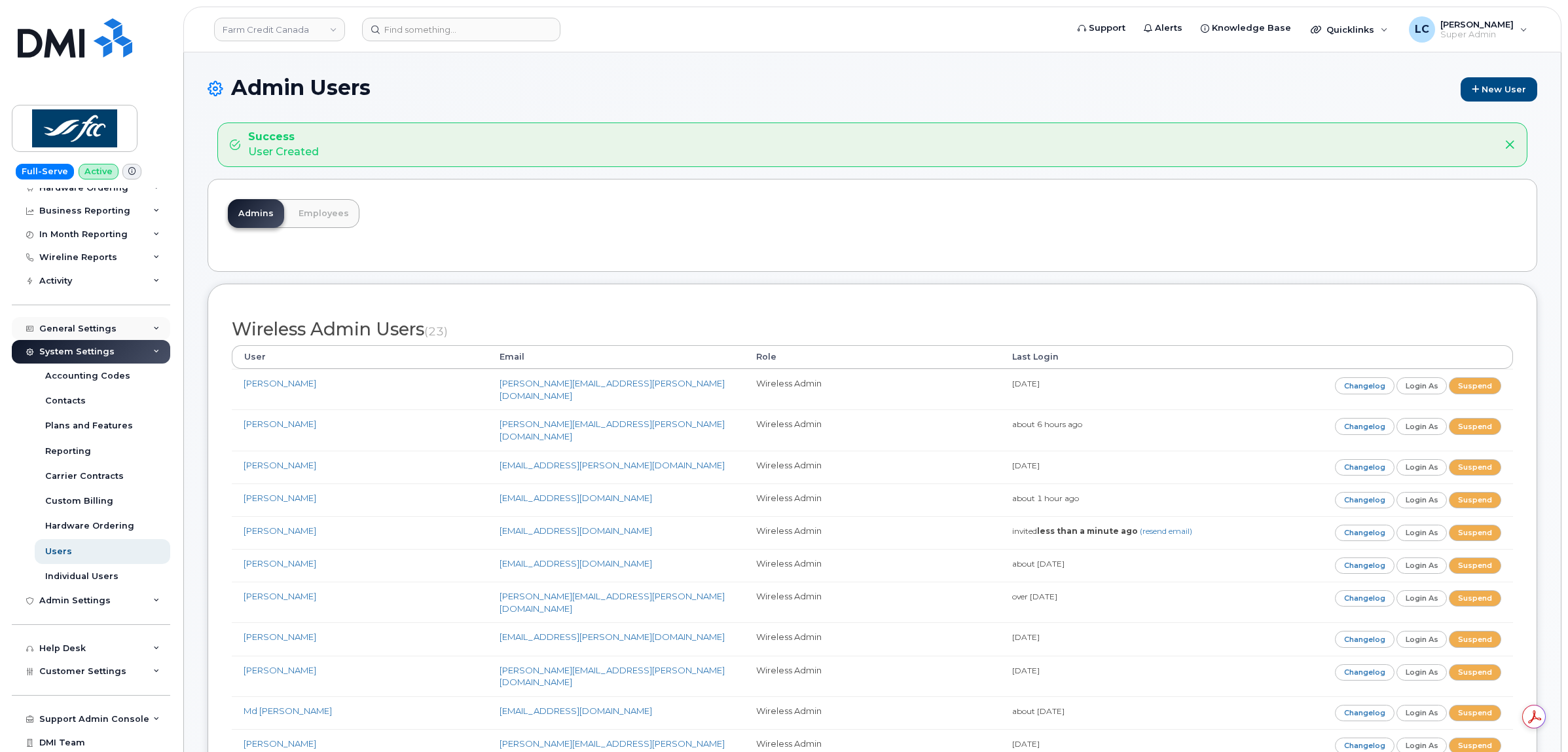
click at [129, 332] on div "General Settings" at bounding box center [91, 328] width 158 height 23
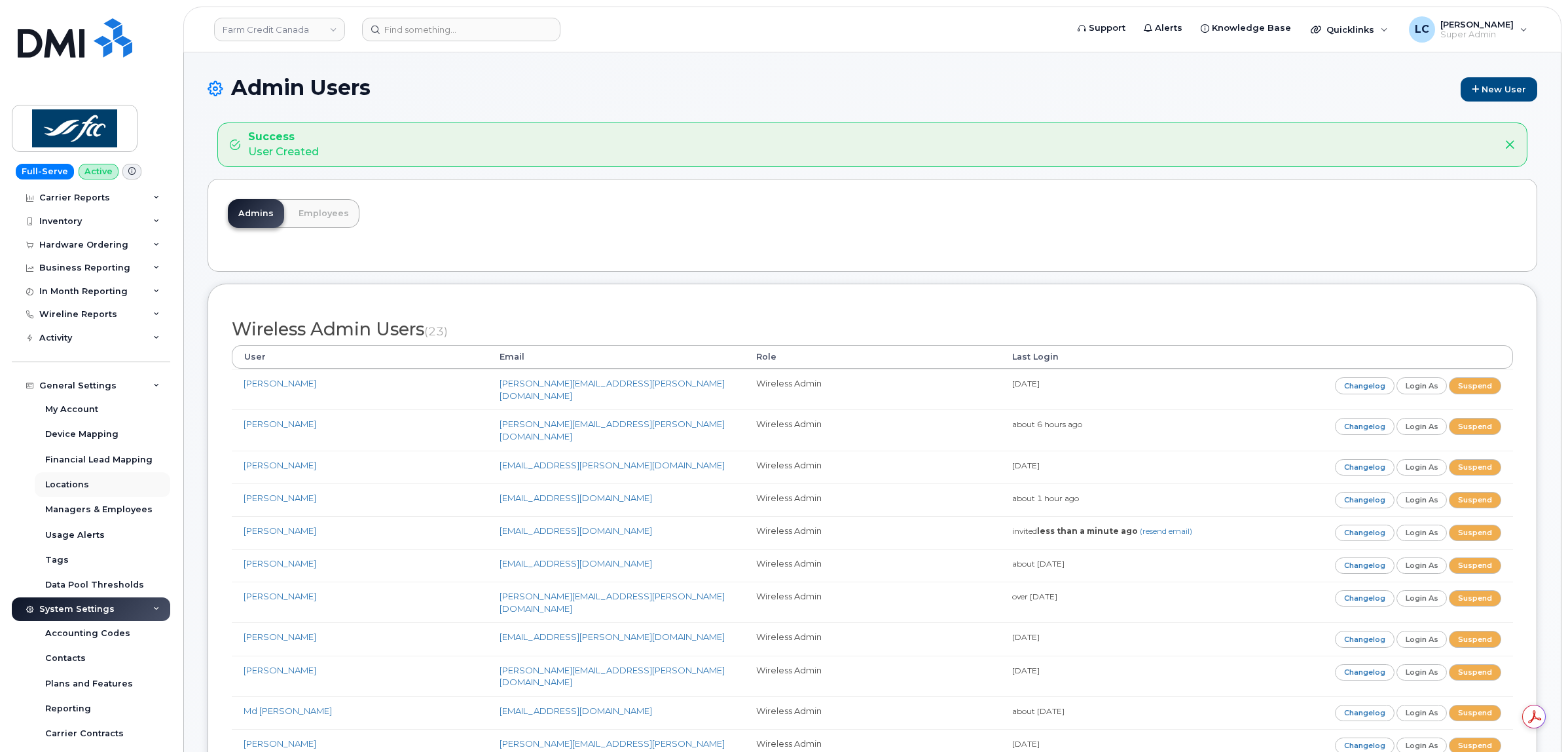
scroll to position [0, 0]
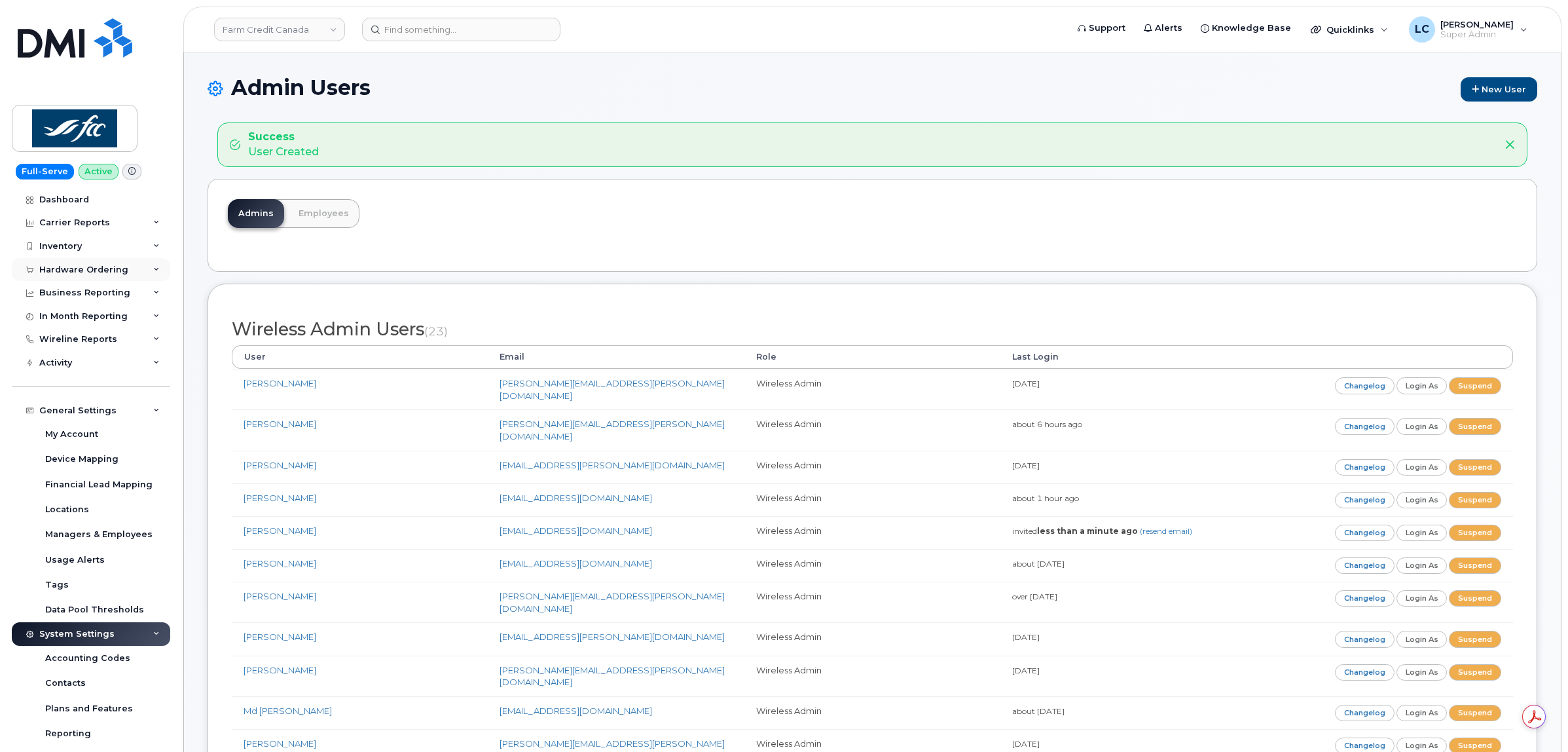
click at [126, 272] on div "Hardware Ordering" at bounding box center [91, 269] width 158 height 23
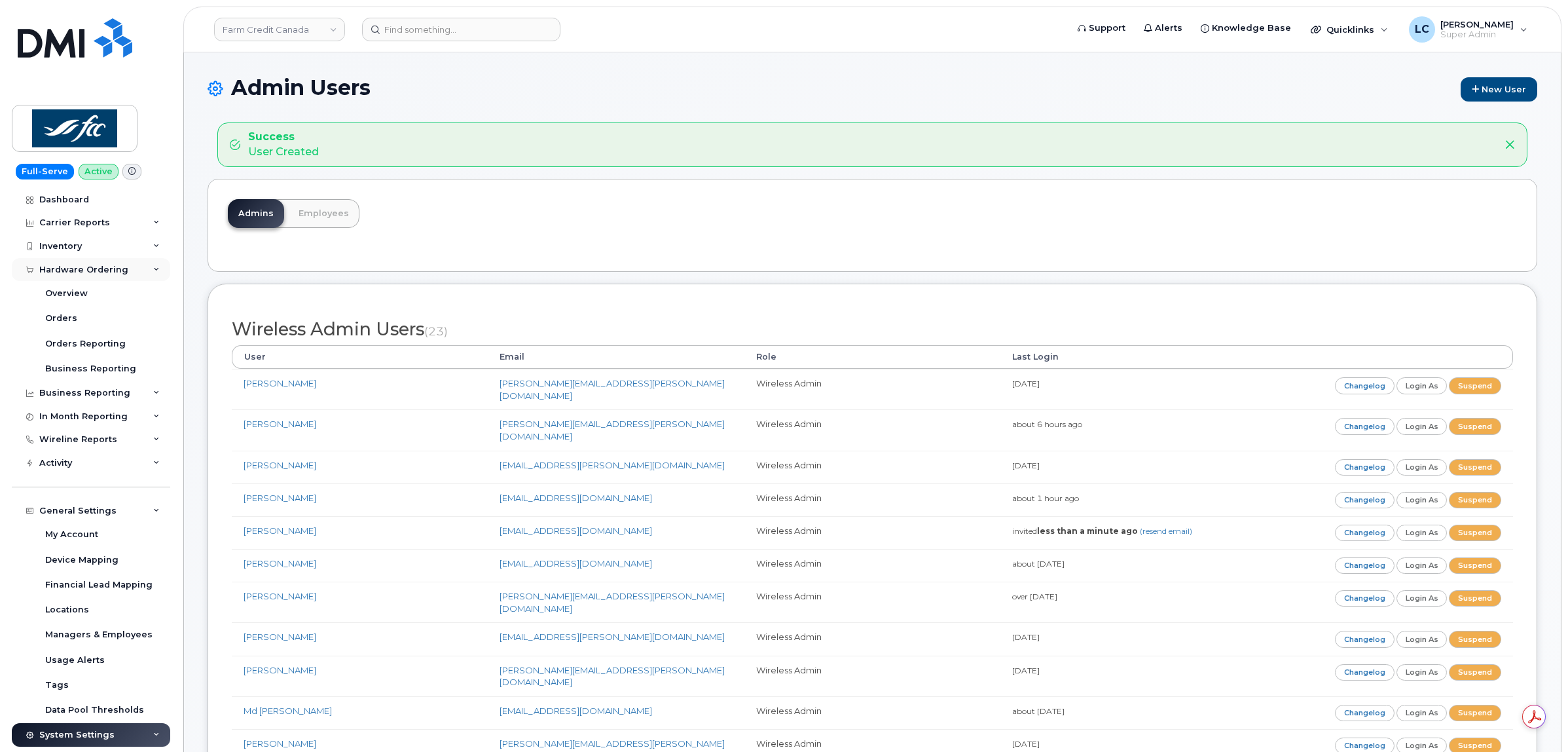
click at [126, 272] on div "Hardware Ordering" at bounding box center [91, 269] width 158 height 23
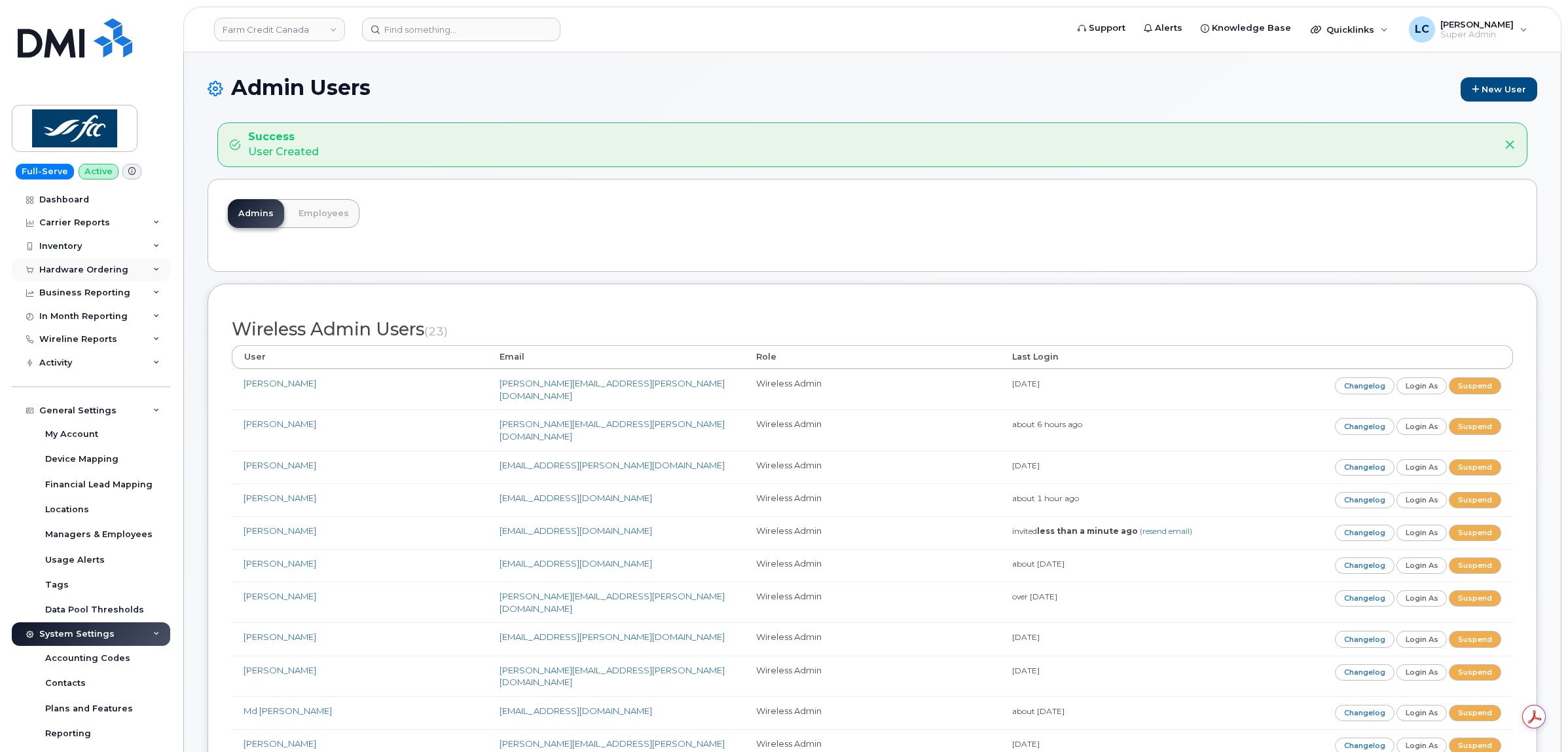
click at [130, 272] on div "Hardware Ordering" at bounding box center [91, 269] width 158 height 23
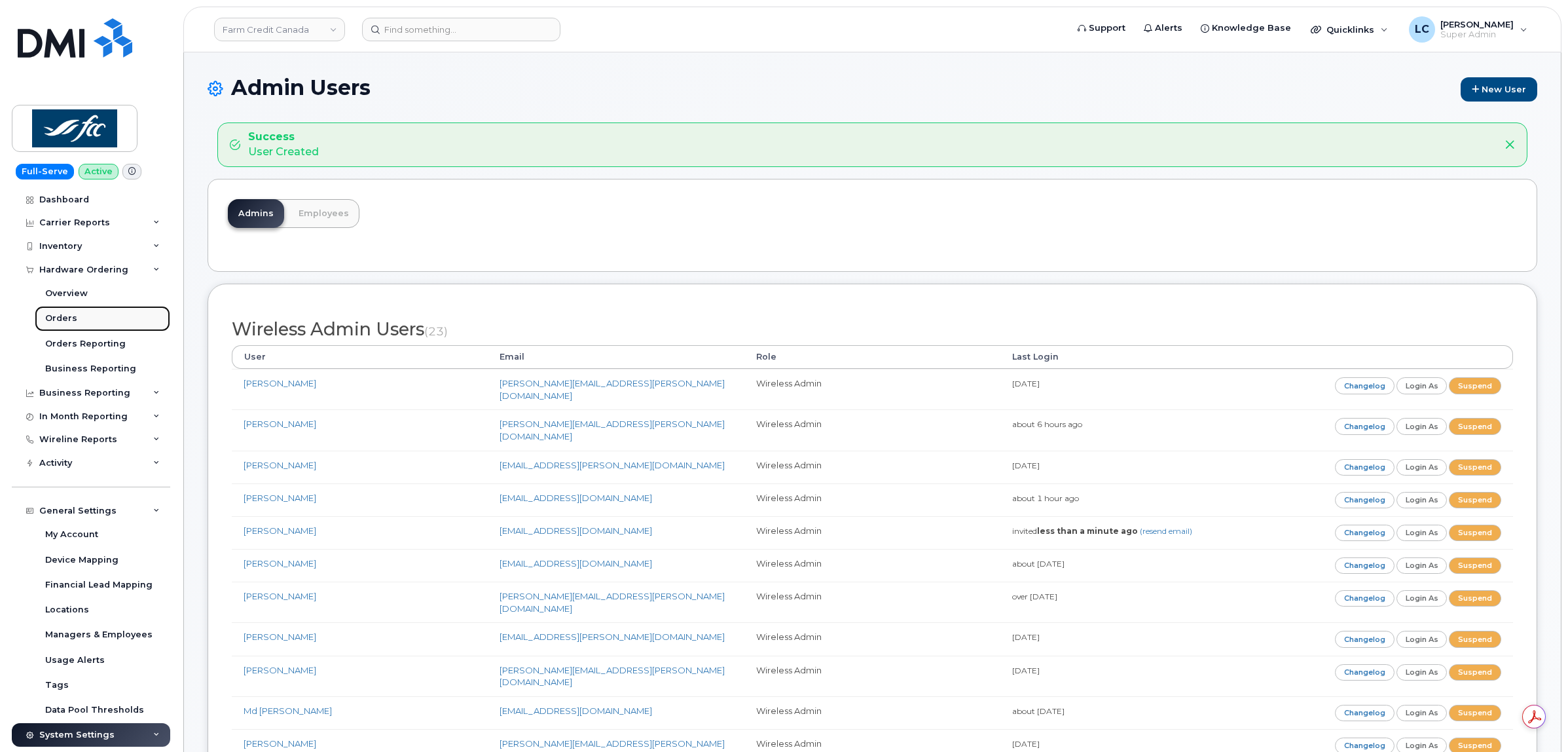
click at [80, 317] on link "Orders" at bounding box center [103, 318] width 136 height 25
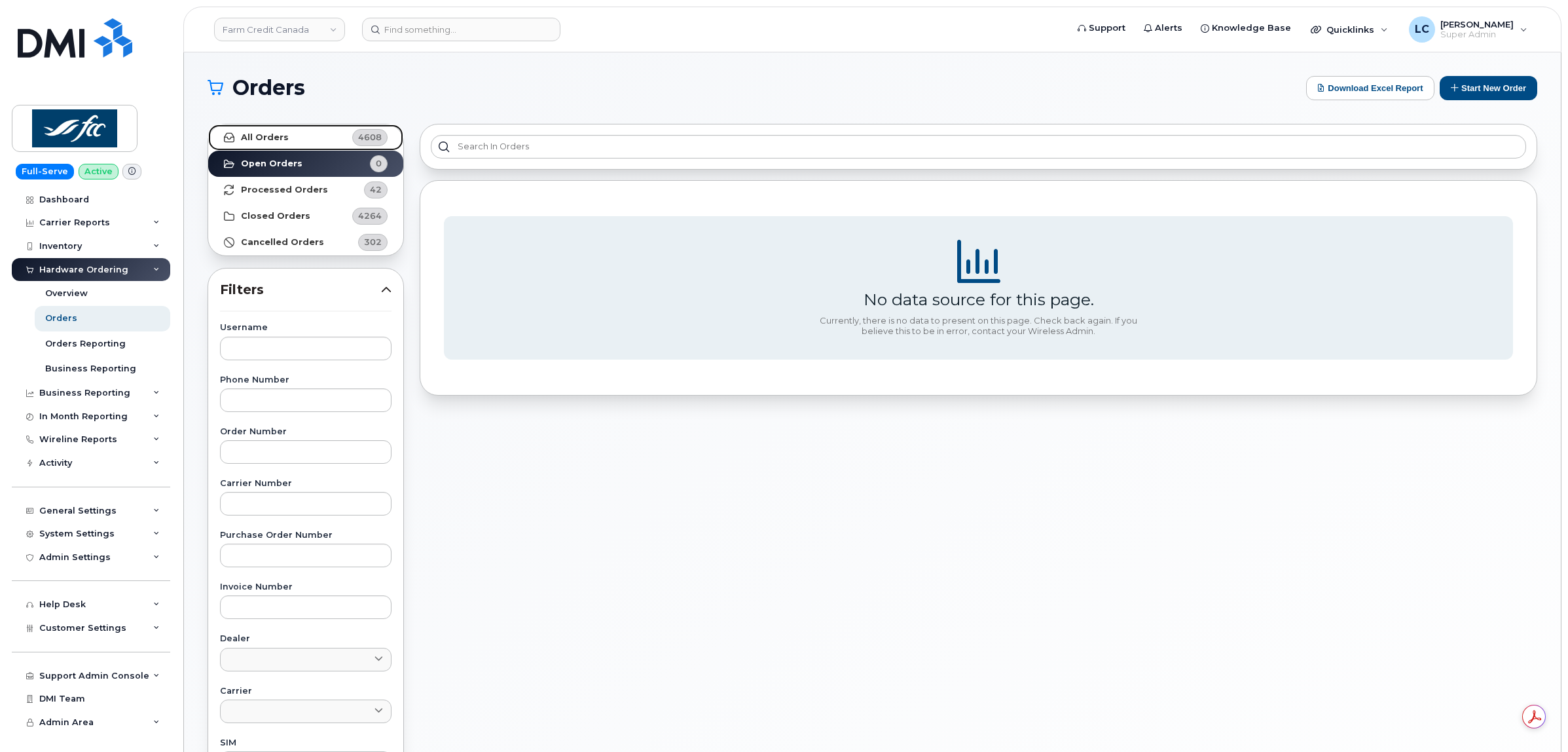
click at [315, 142] on link "All Orders 4608" at bounding box center [305, 137] width 195 height 26
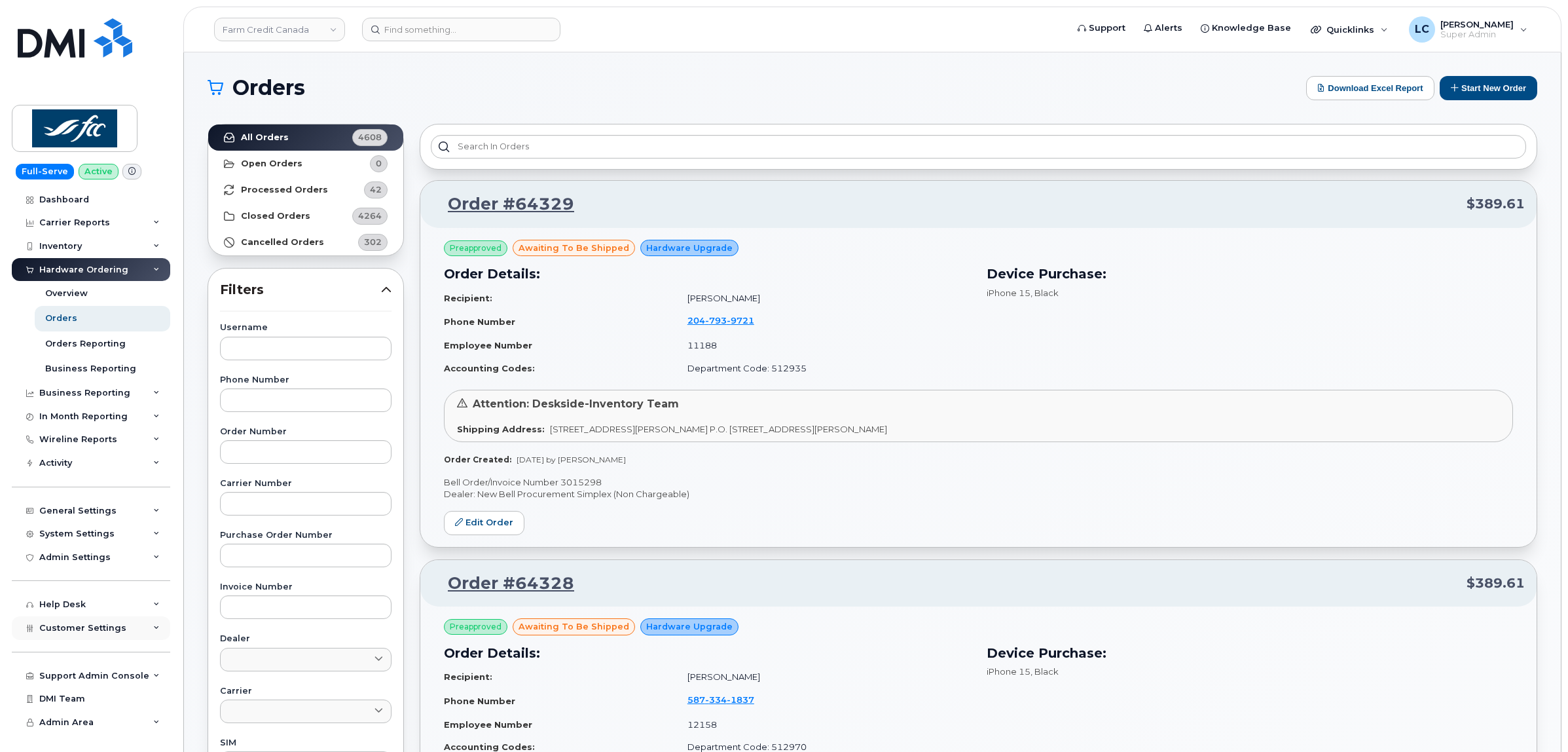
click at [131, 636] on div "Customer Settings" at bounding box center [91, 627] width 158 height 23
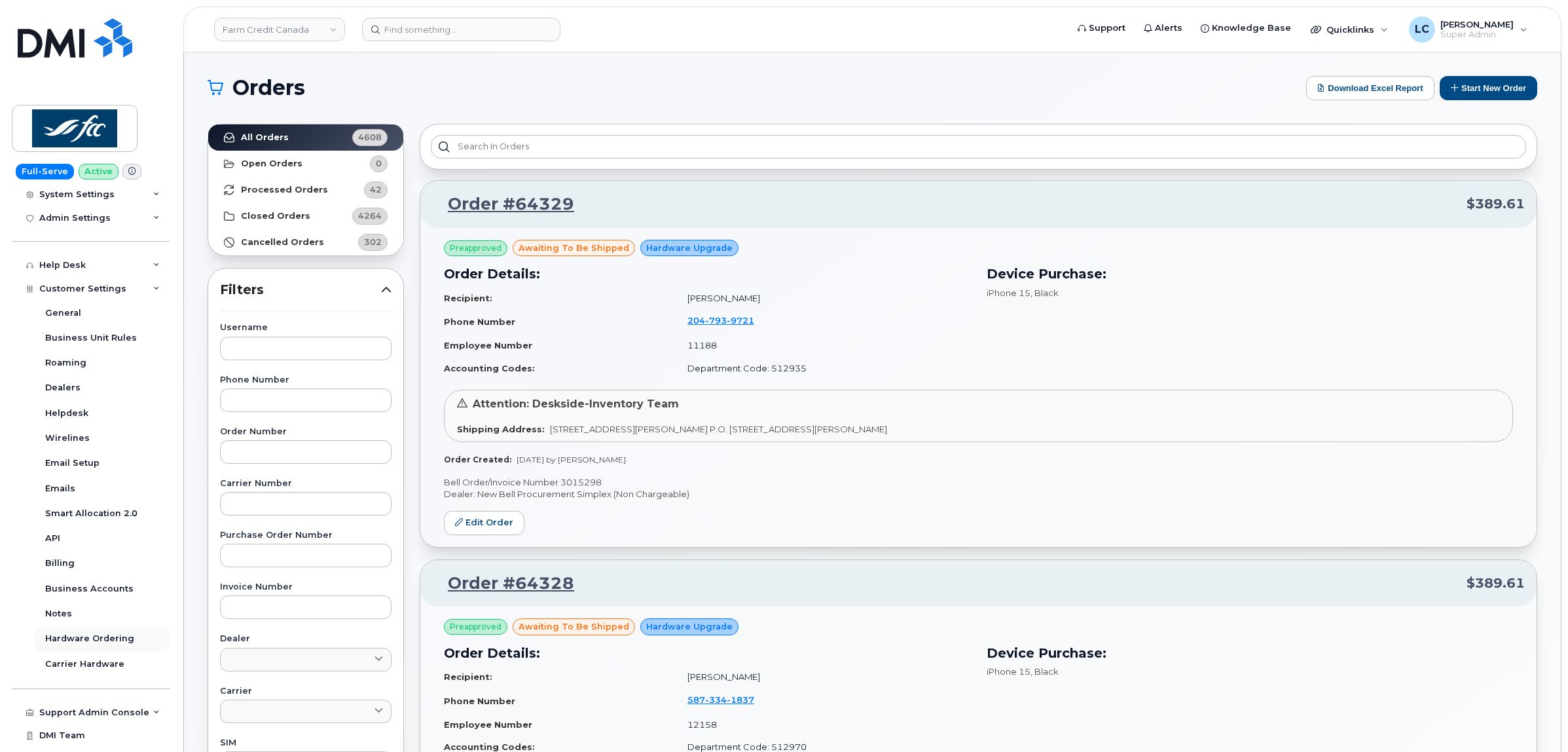
scroll to position [362, 0]
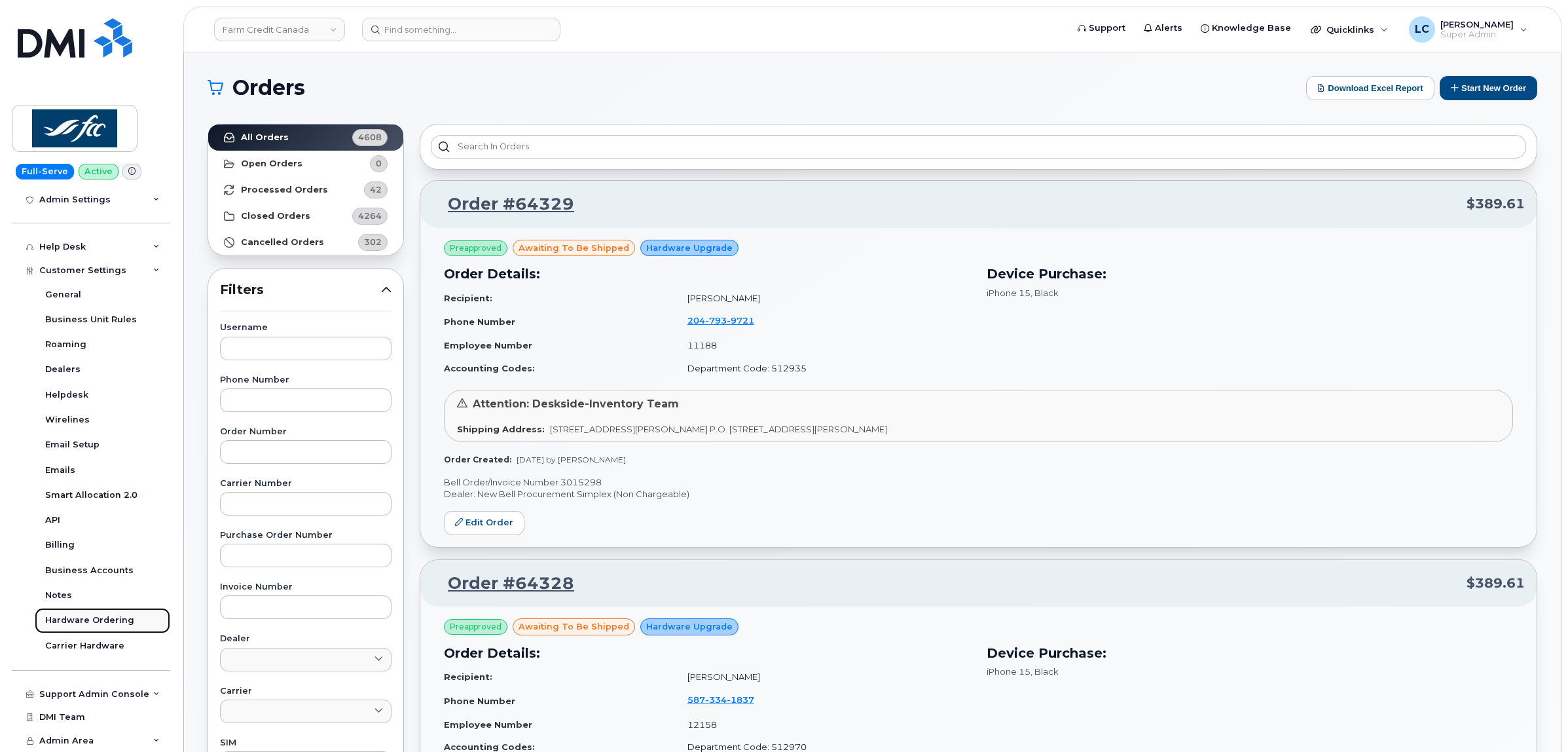
click at [93, 615] on div "Hardware Ordering" at bounding box center [90, 620] width 89 height 12
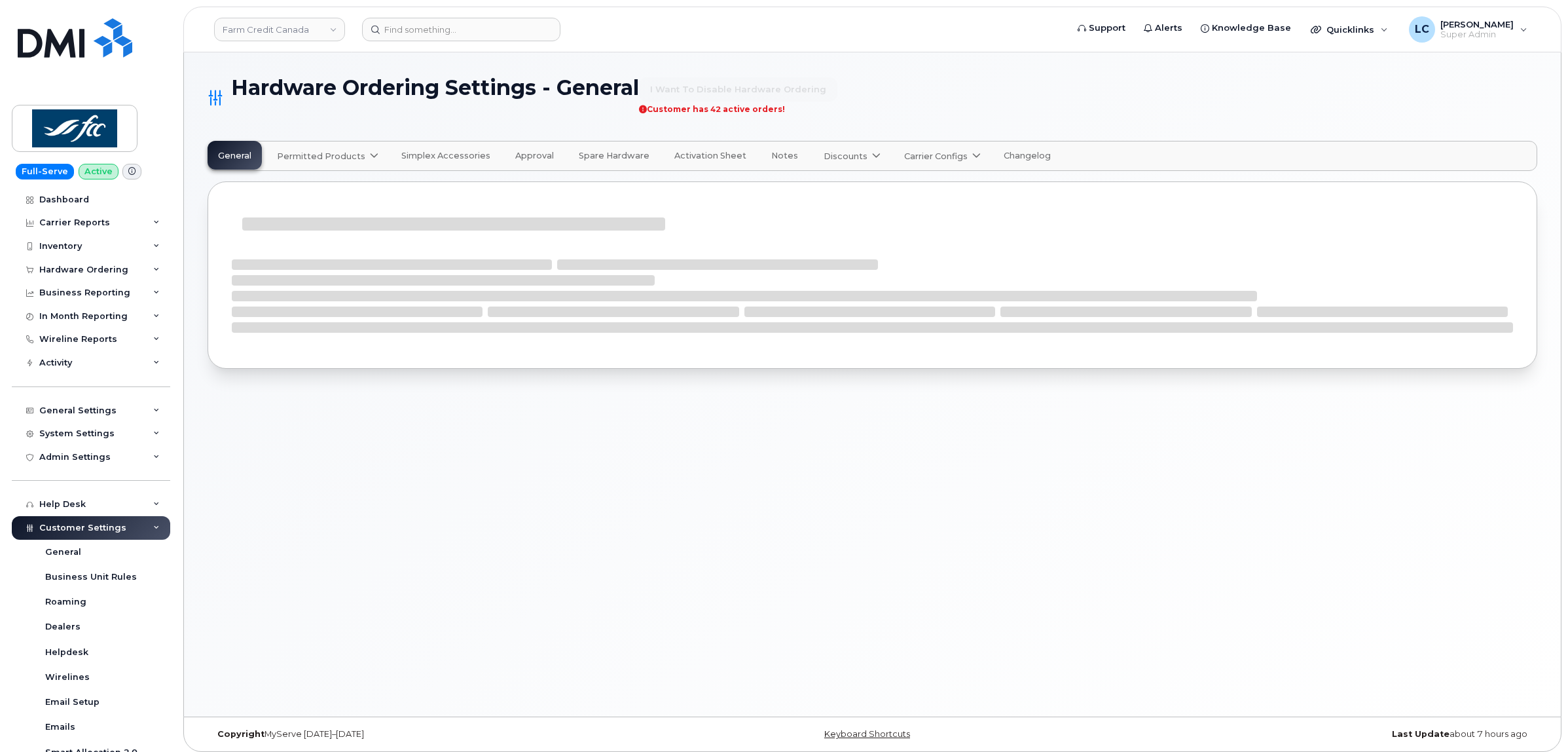
select select "admins"
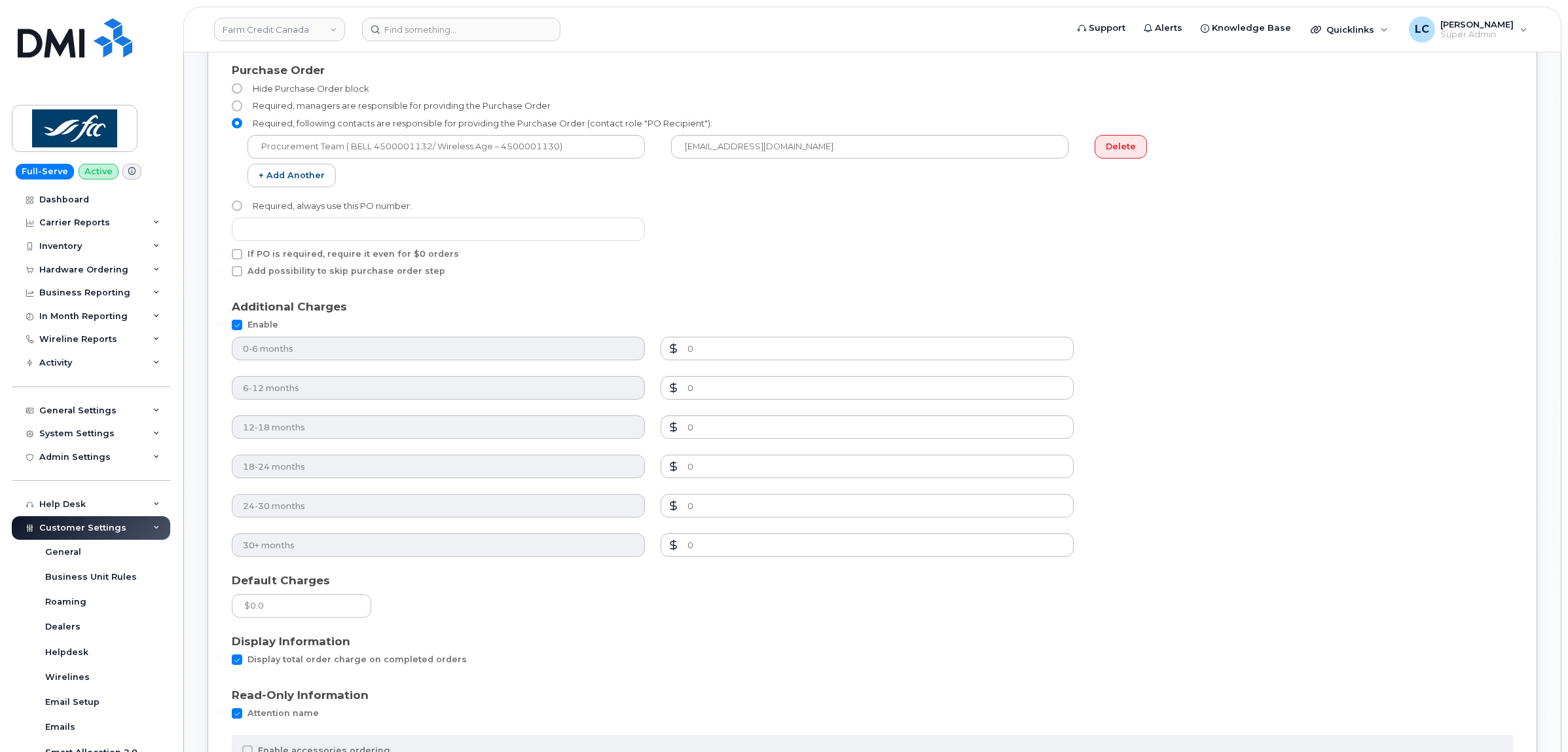
scroll to position [557, 0]
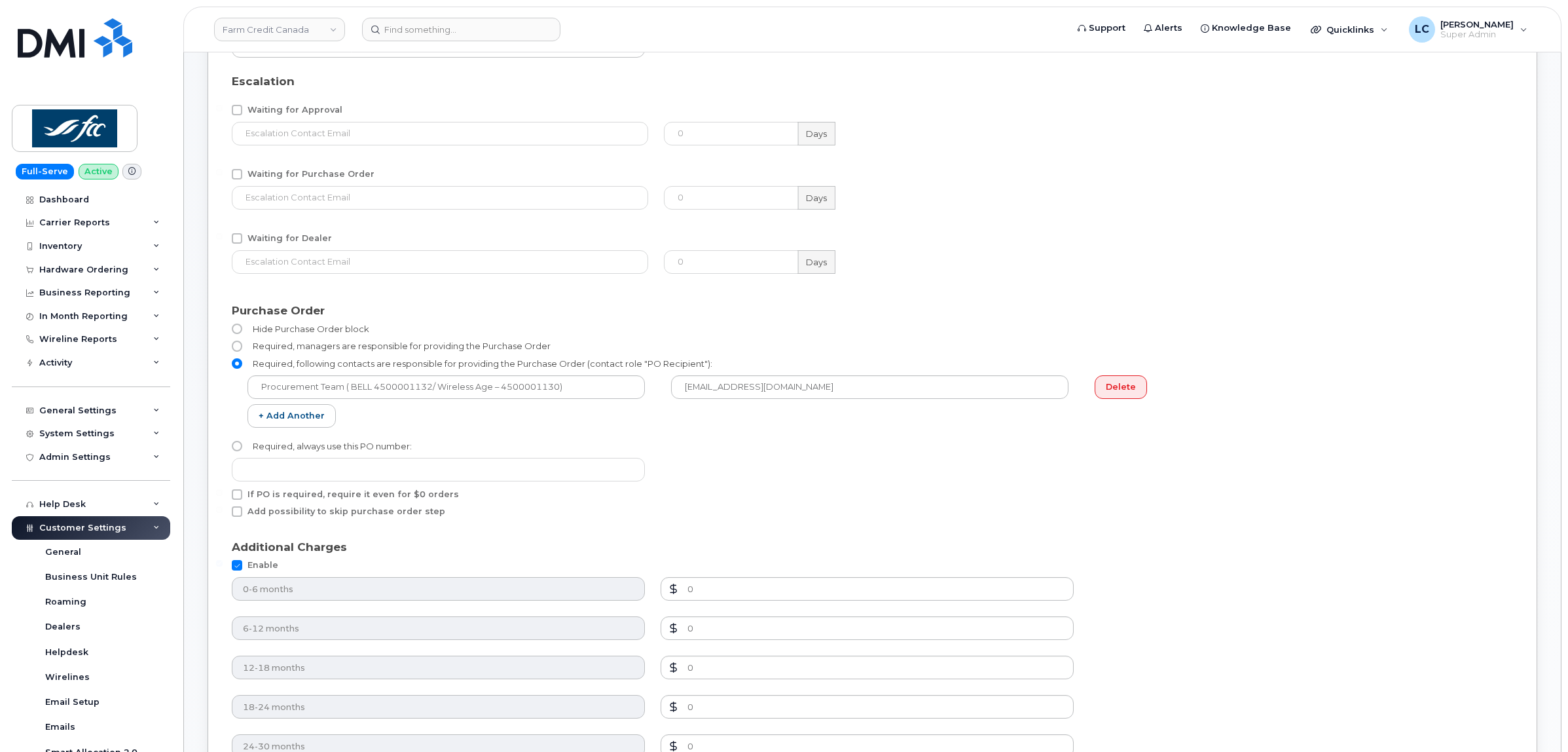
scroll to position [393, 0]
click at [1027, 188] on div "0 Days" at bounding box center [872, 203] width 416 height 34
click at [1040, 174] on div "Waiting for Purchase Order" at bounding box center [872, 179] width 1297 height 25
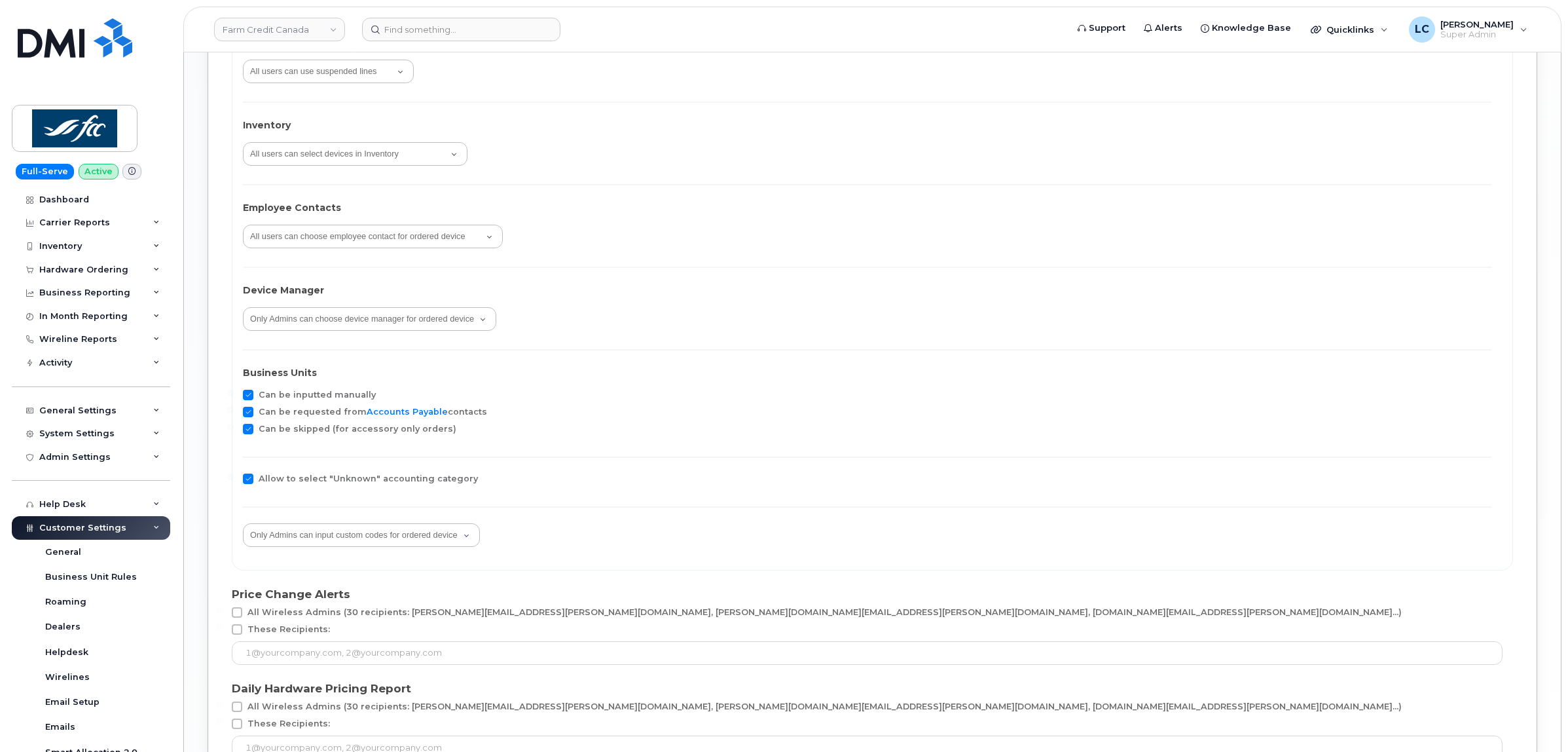
scroll to position [2357, 0]
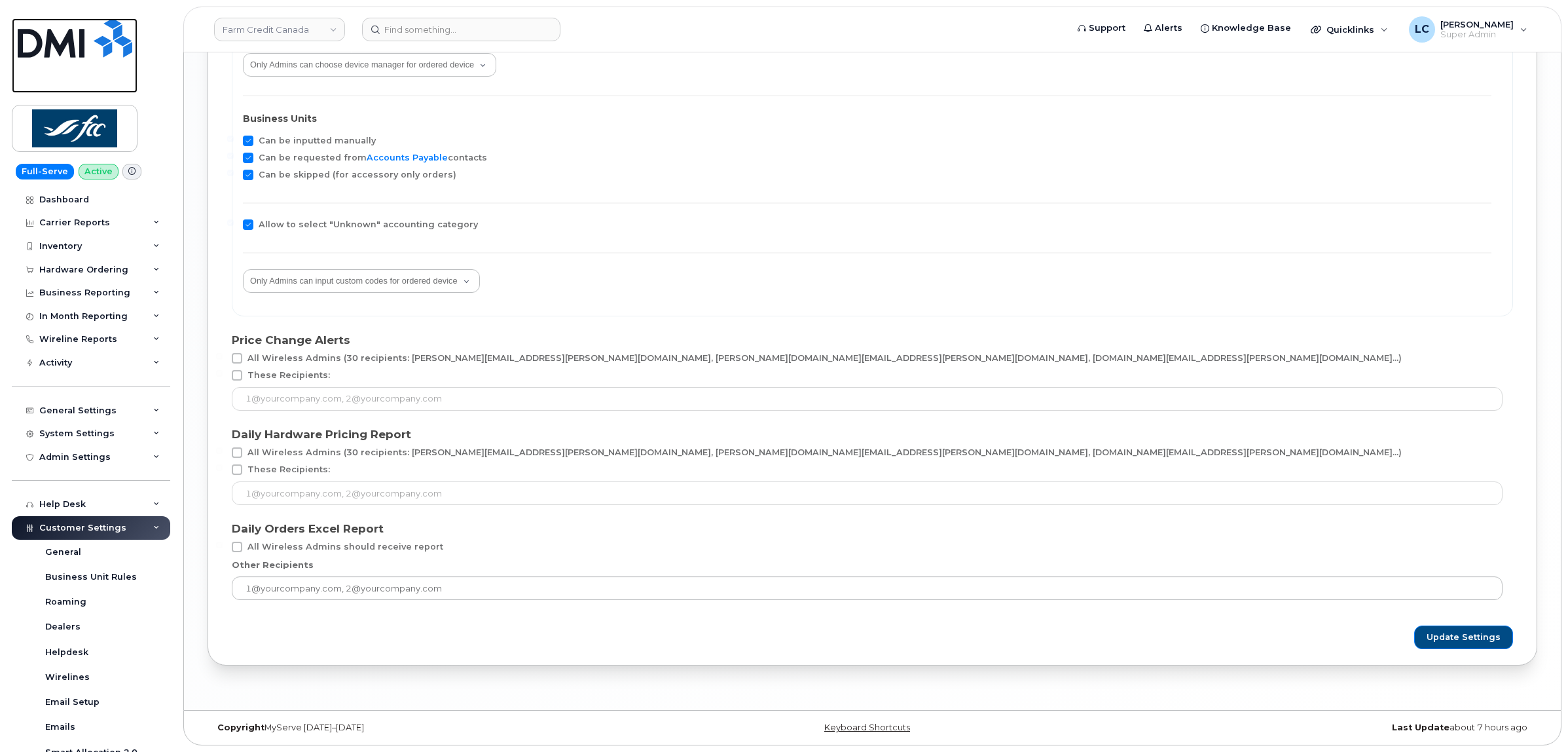
click at [82, 57] on img at bounding box center [75, 38] width 115 height 39
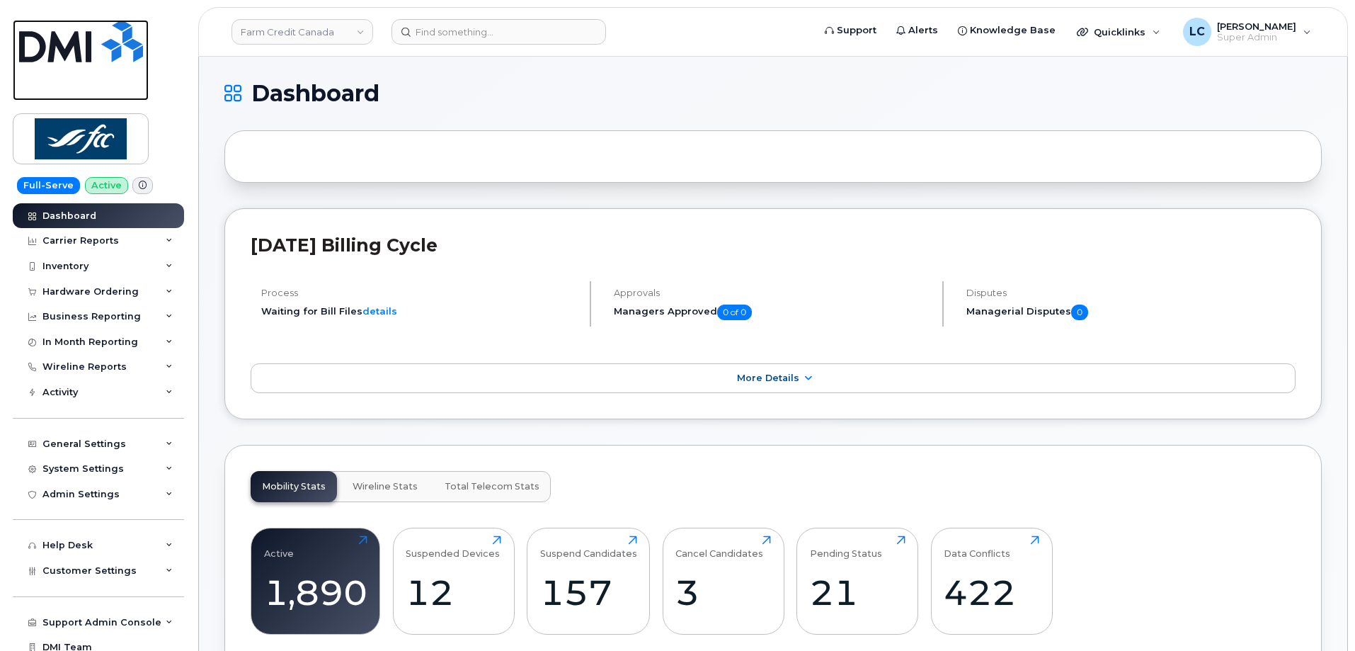
click at [76, 39] on img at bounding box center [81, 41] width 124 height 42
click at [339, 26] on link "Farm Credit Canada" at bounding box center [302, 31] width 142 height 25
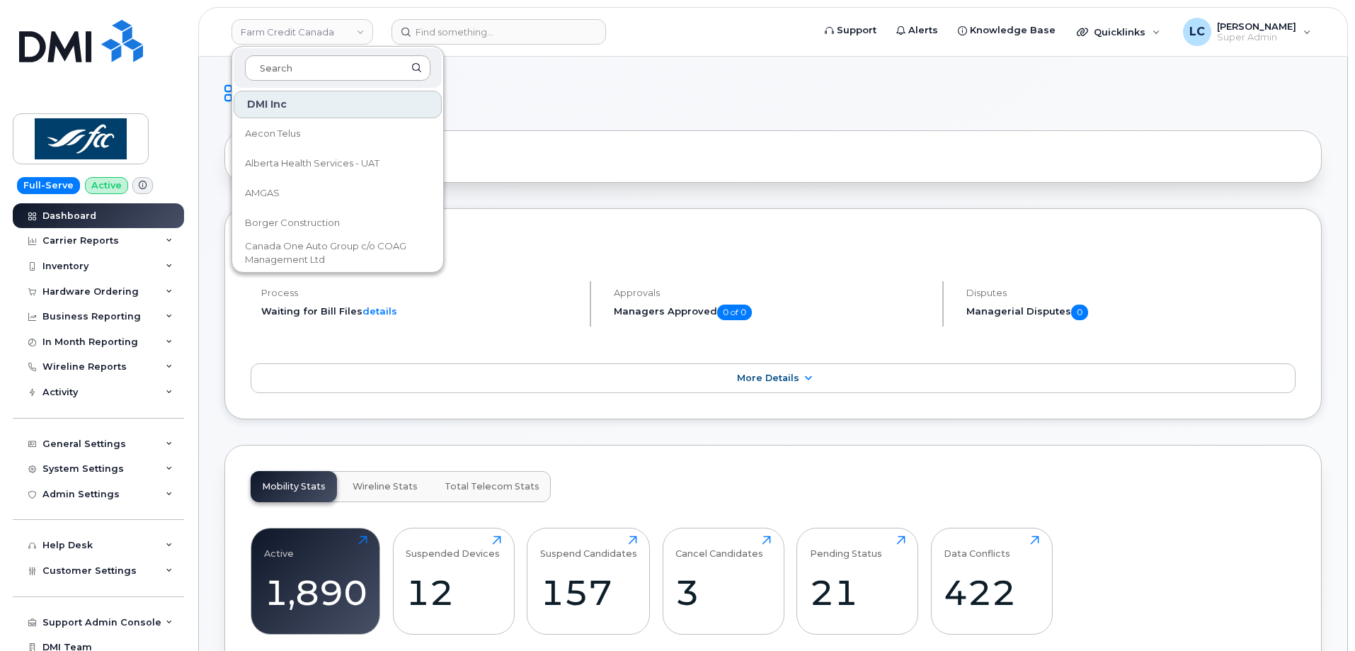
click at [338, 71] on input at bounding box center [337, 67] width 185 height 25
